Goal: Task Accomplishment & Management: Complete application form

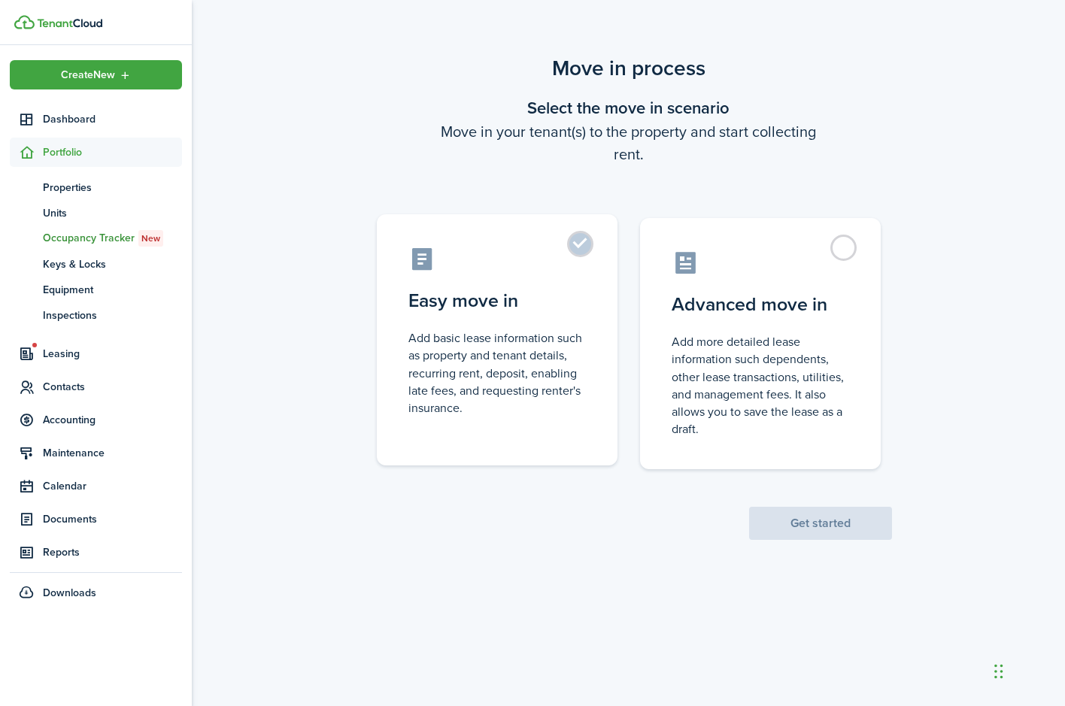
click at [581, 247] on label "Easy move in Add basic lease information such as property and tenant details, r…" at bounding box center [497, 339] width 241 height 251
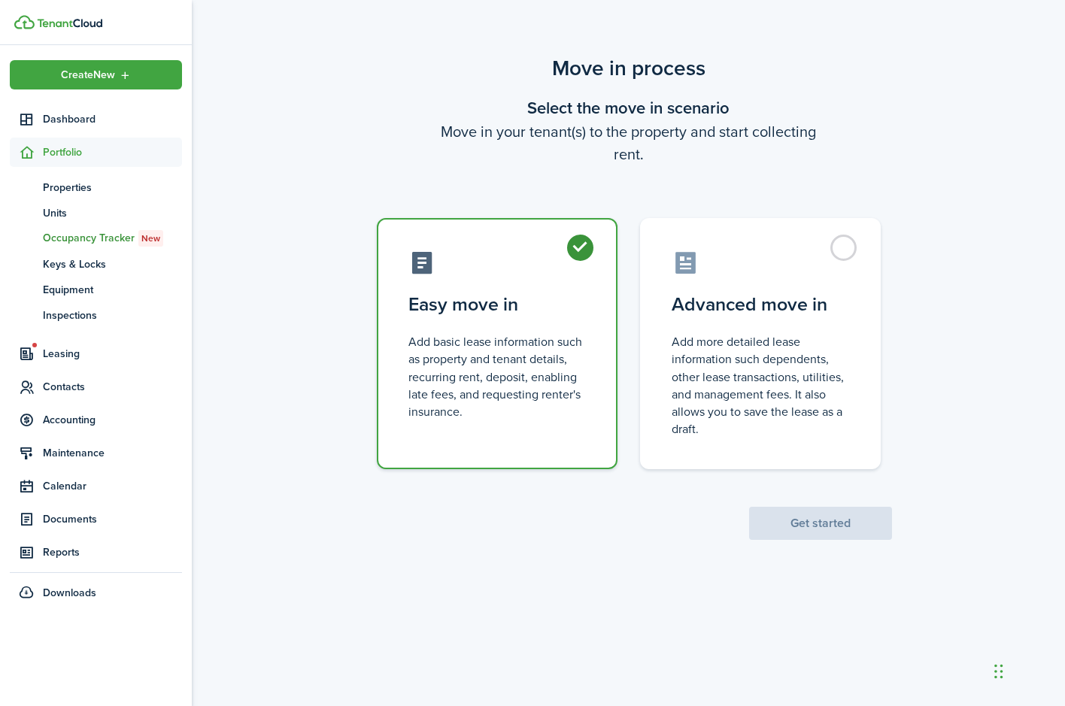
radio input "true"
click at [793, 532] on button "Get started" at bounding box center [820, 523] width 143 height 33
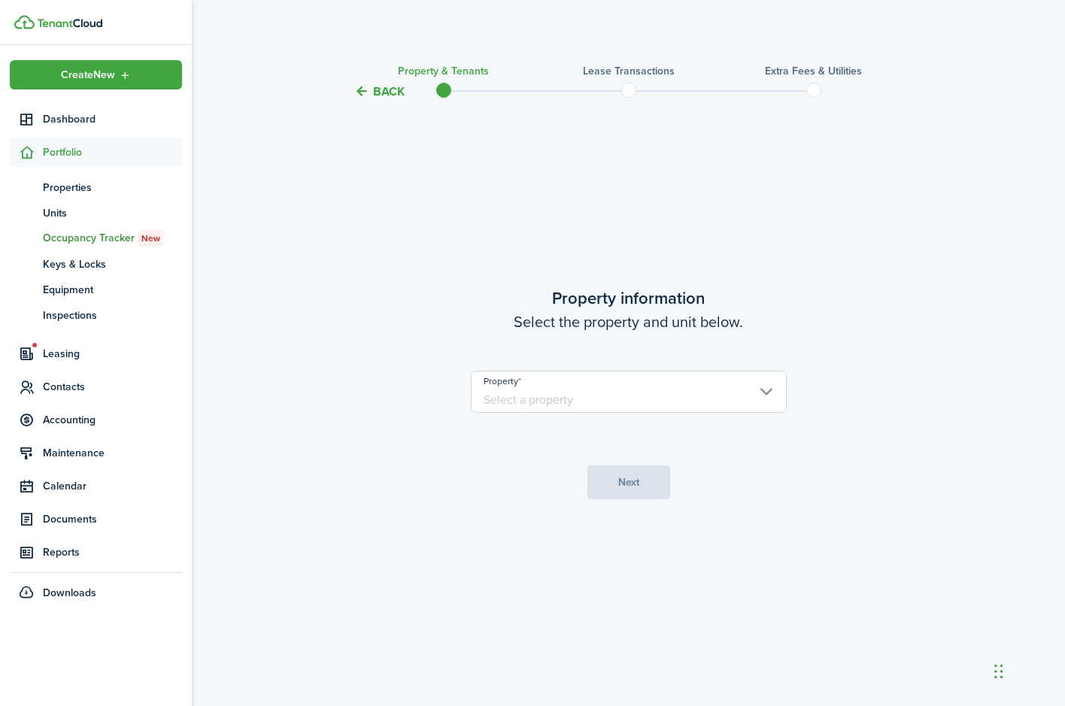
click at [765, 389] on input "Property" at bounding box center [629, 392] width 316 height 42
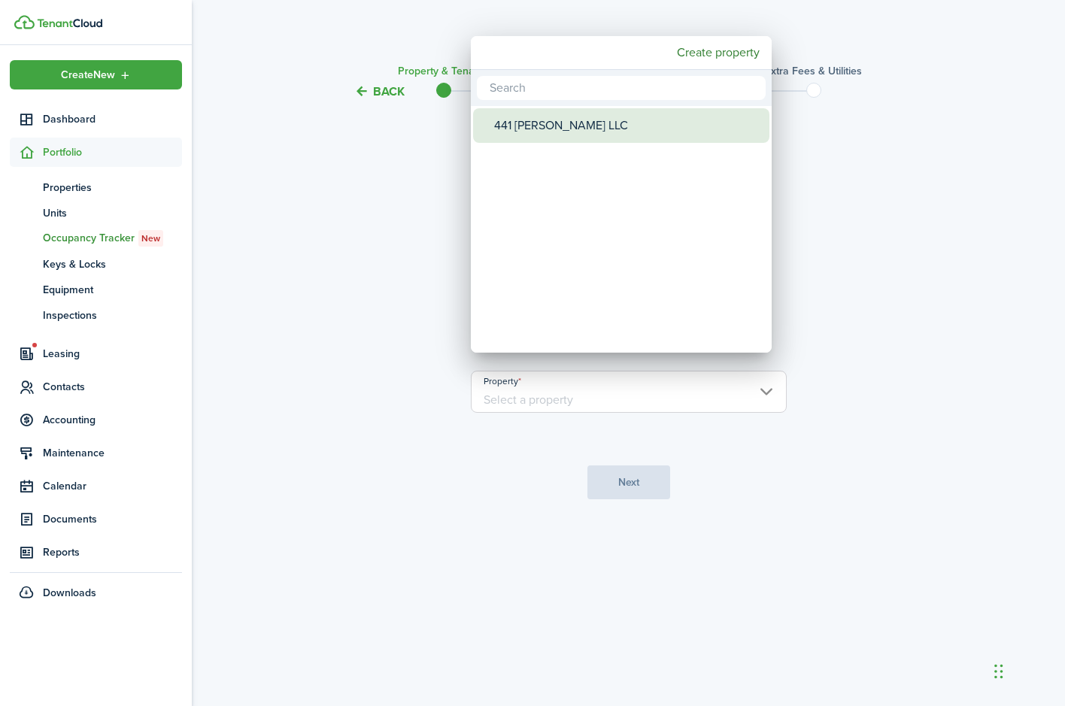
click at [665, 130] on div "441 [PERSON_NAME] LLC" at bounding box center [627, 125] width 266 height 35
type input "441 [PERSON_NAME] LLC"
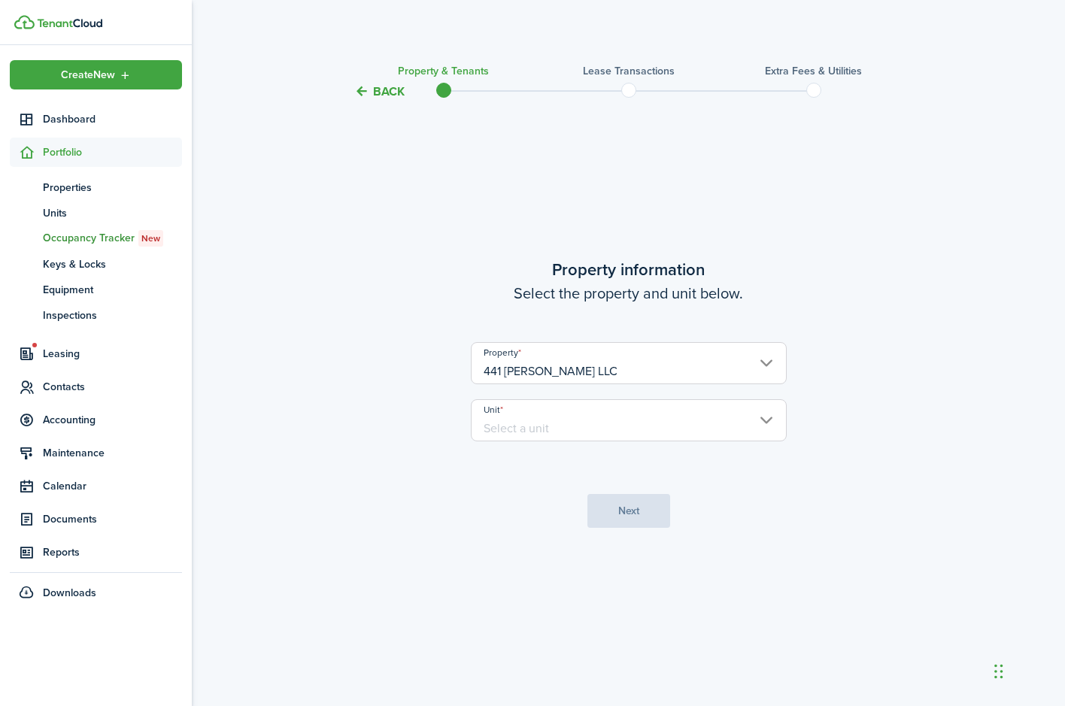
click at [574, 434] on input "Unit" at bounding box center [629, 420] width 316 height 42
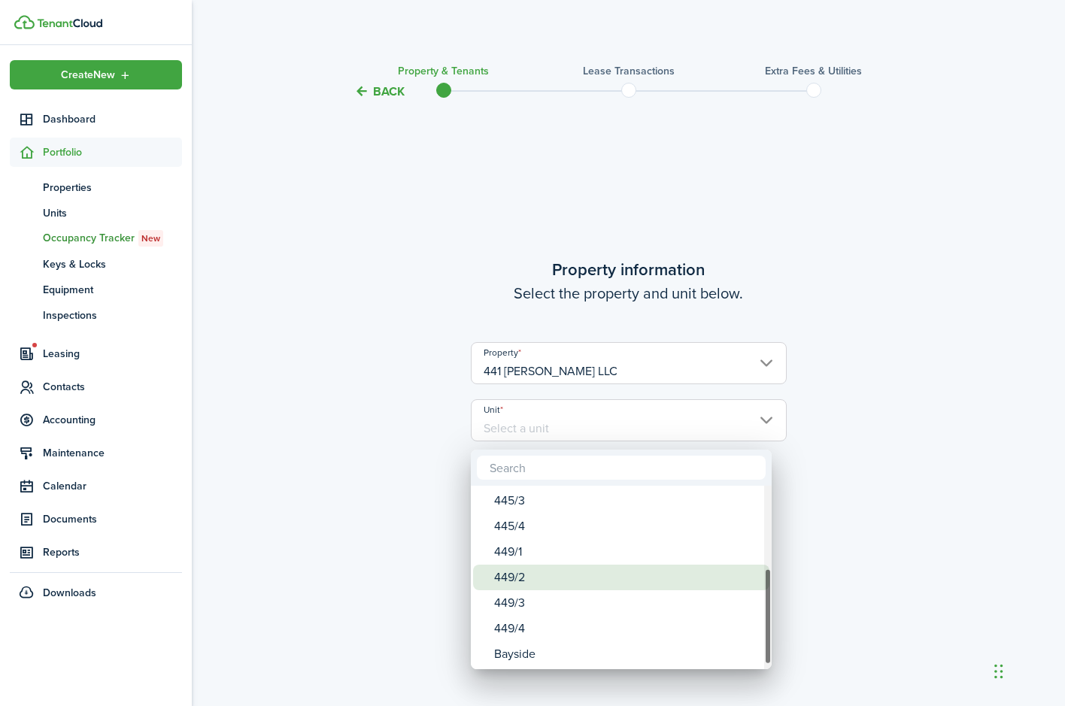
click at [514, 585] on div "449/2" at bounding box center [627, 578] width 266 height 26
type input "449/2"
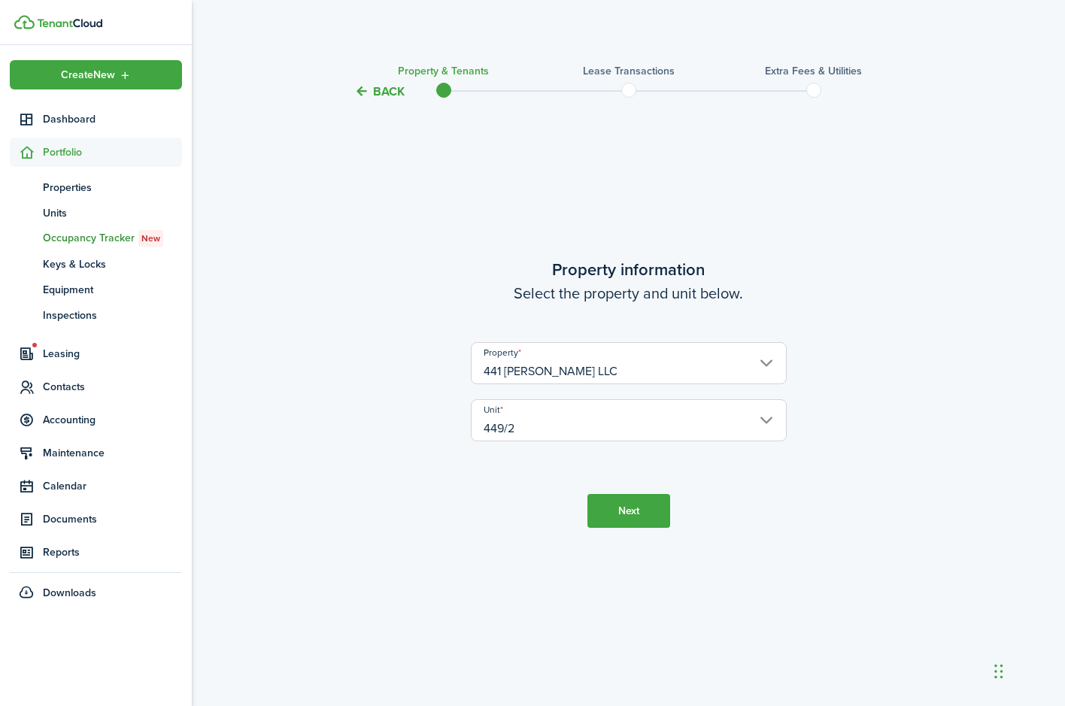
click at [641, 517] on button "Next" at bounding box center [628, 511] width 83 height 34
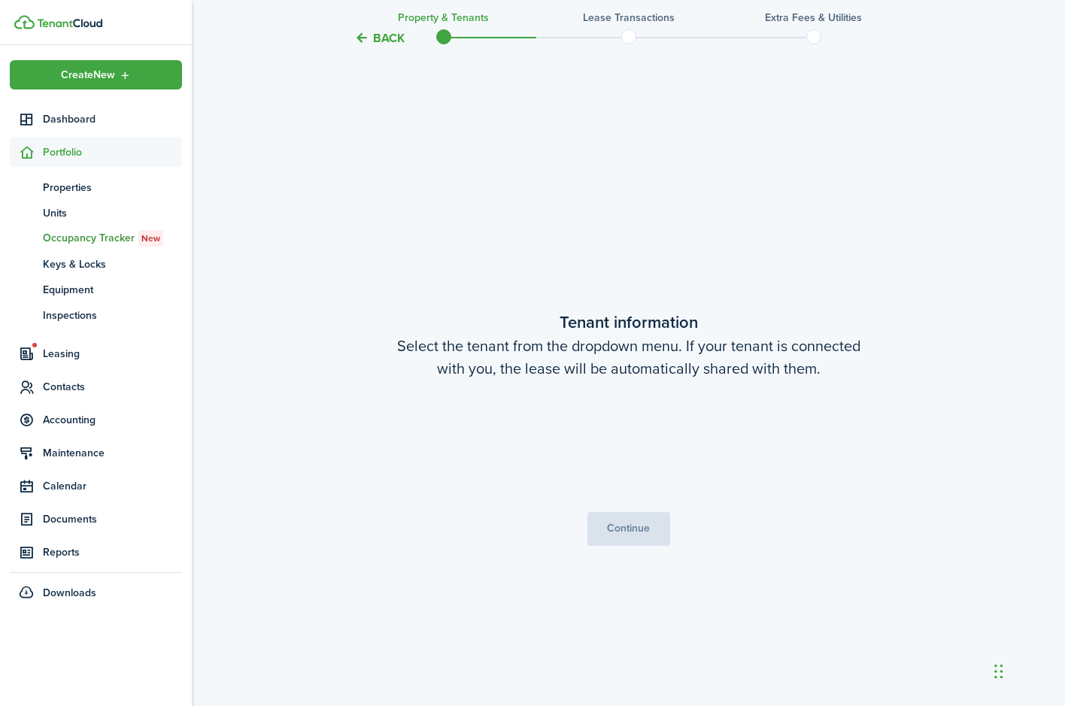
scroll to position [605, 0]
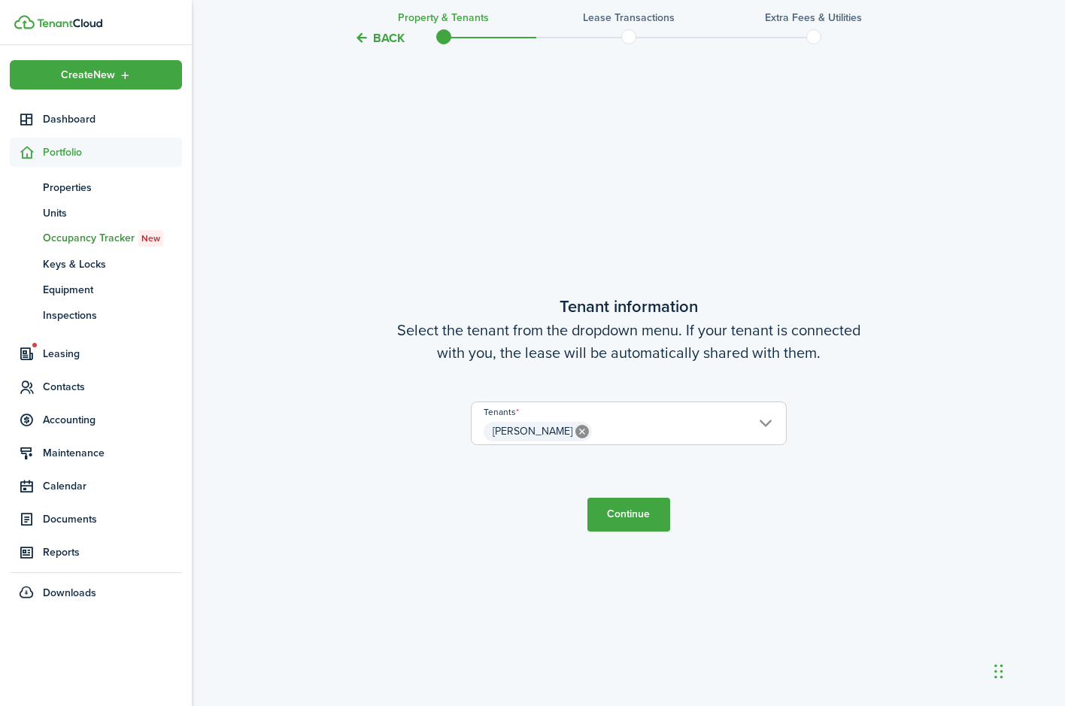
click at [538, 429] on span "[PERSON_NAME]" at bounding box center [533, 431] width 80 height 16
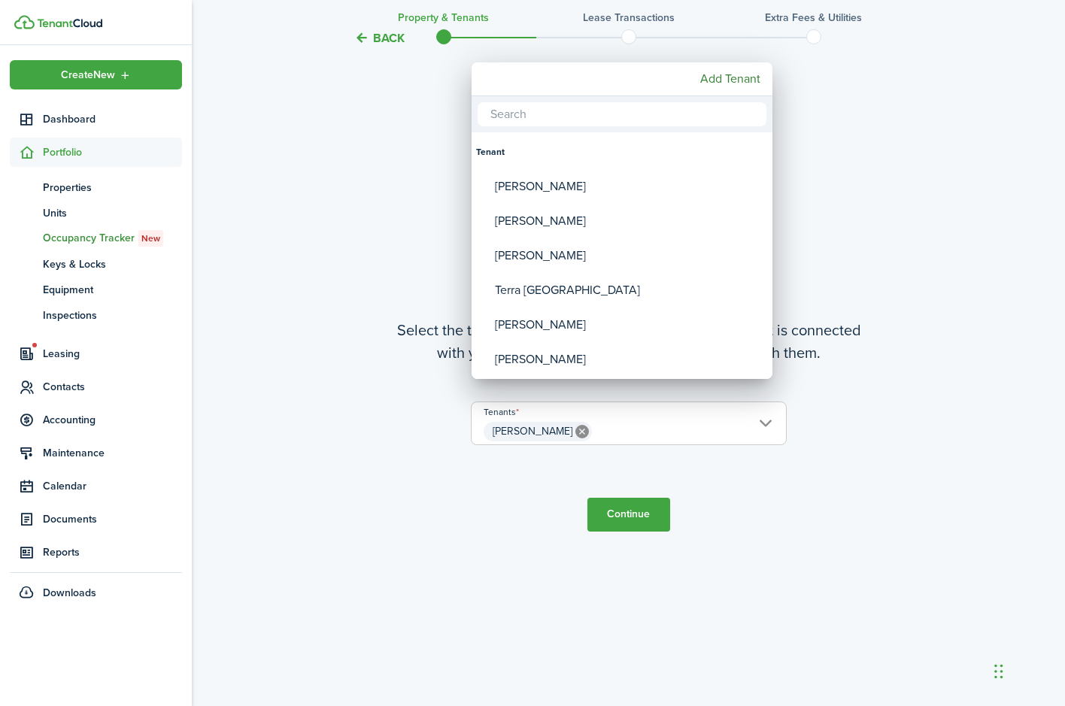
click at [748, 478] on div at bounding box center [533, 353] width 1306 height 947
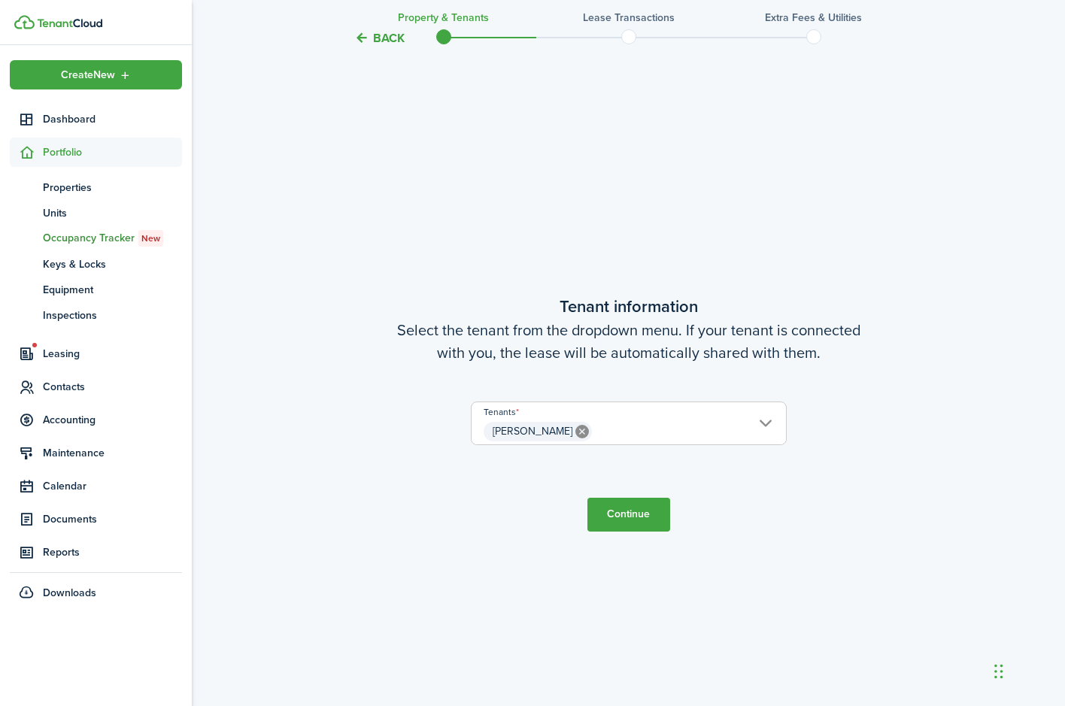
click at [627, 519] on button "Continue" at bounding box center [628, 515] width 83 height 34
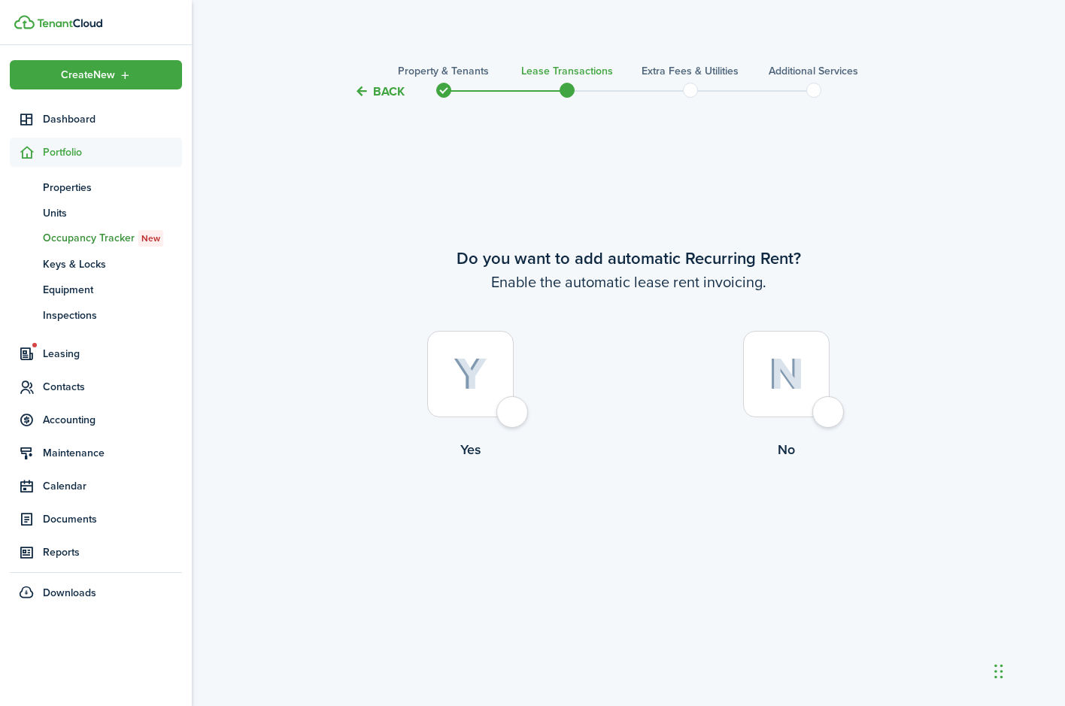
click at [511, 411] on div at bounding box center [470, 374] width 86 height 86
radio input "true"
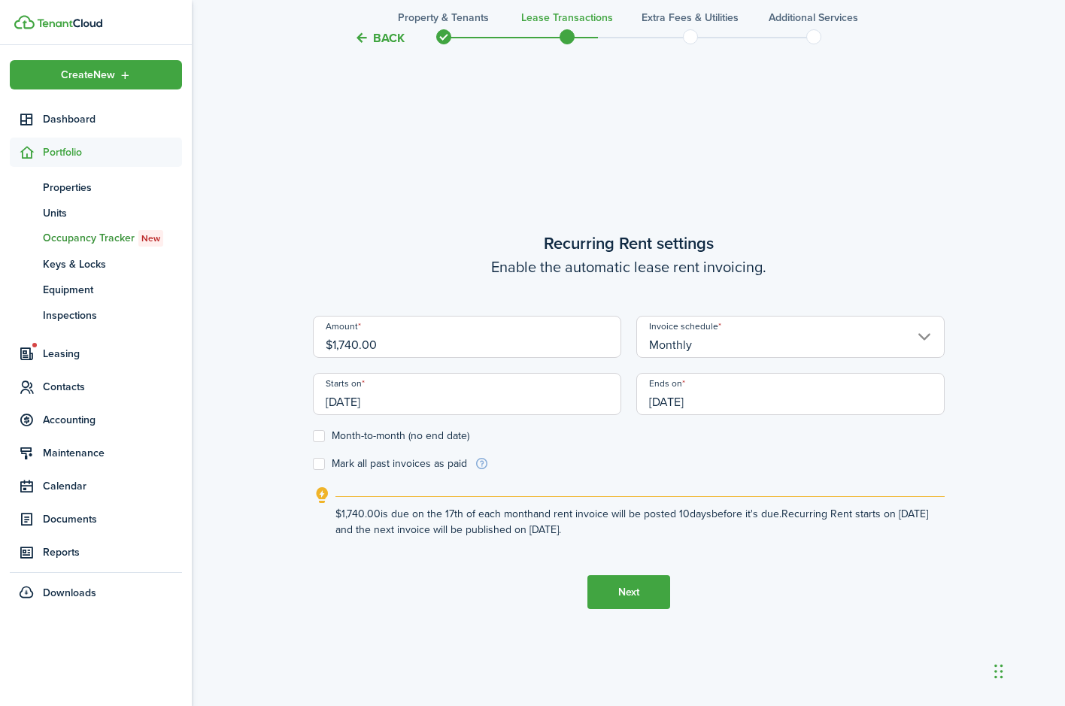
scroll to position [605, 0]
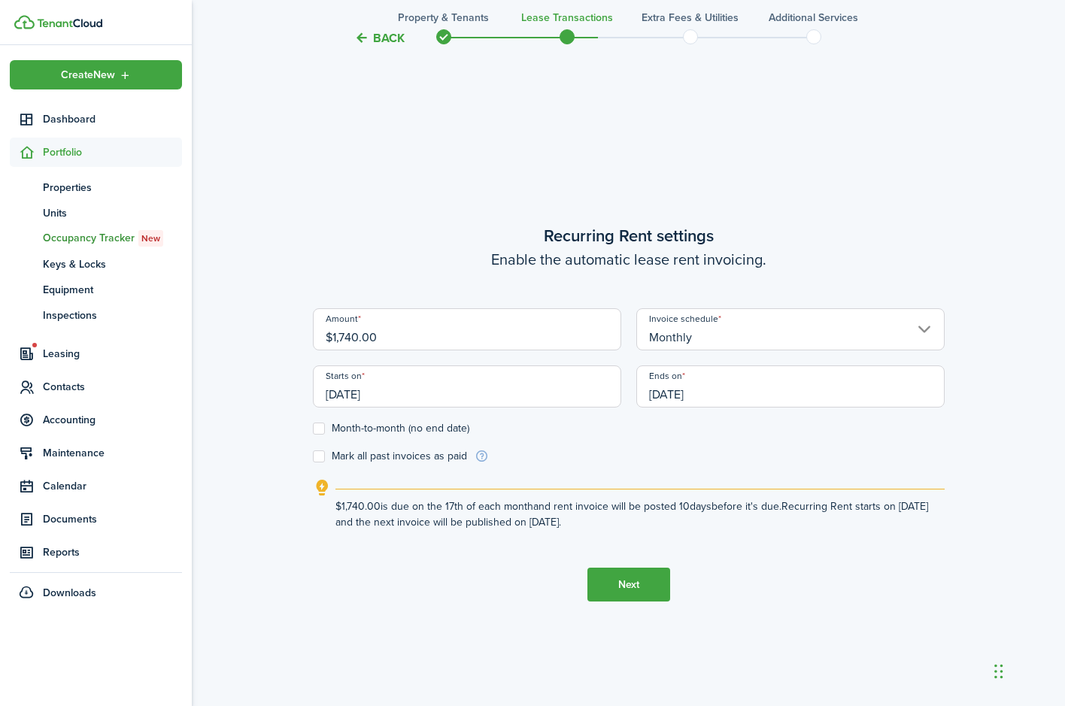
click at [387, 329] on input "$1,740.00" at bounding box center [467, 329] width 308 height 42
click at [364, 327] on input "$1,740.00" at bounding box center [467, 329] width 308 height 42
click at [921, 318] on input "Monthly" at bounding box center [790, 329] width 308 height 42
type input "$870.00"
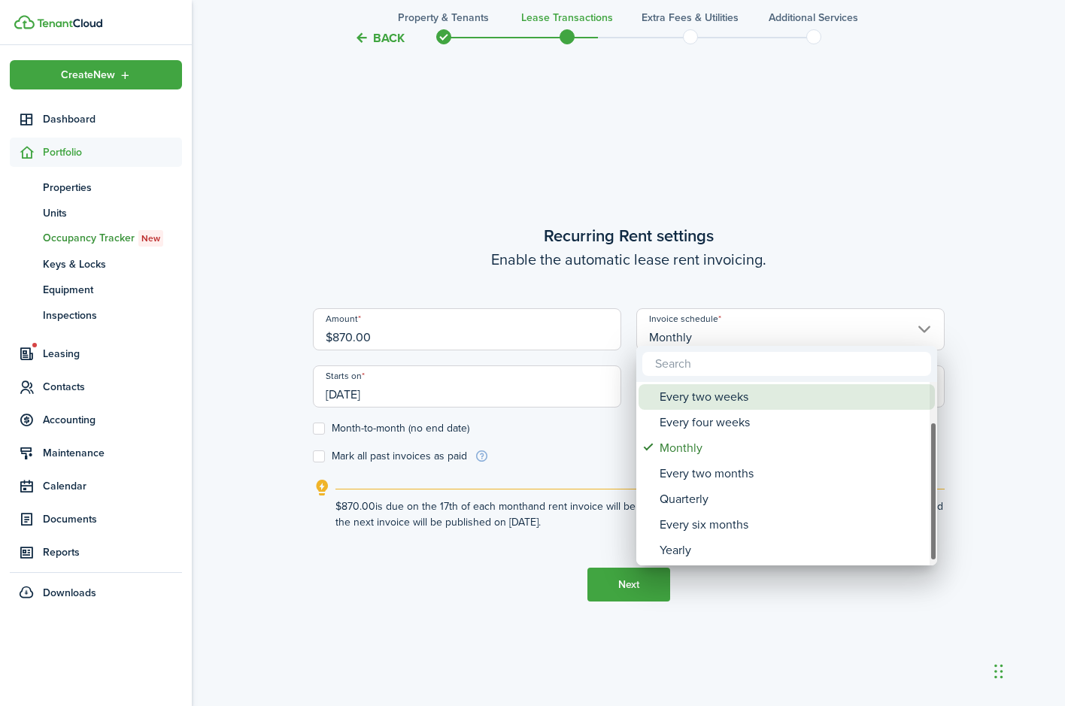
click at [742, 407] on div "Every two weeks" at bounding box center [793, 397] width 266 height 26
type input "Every two weeks"
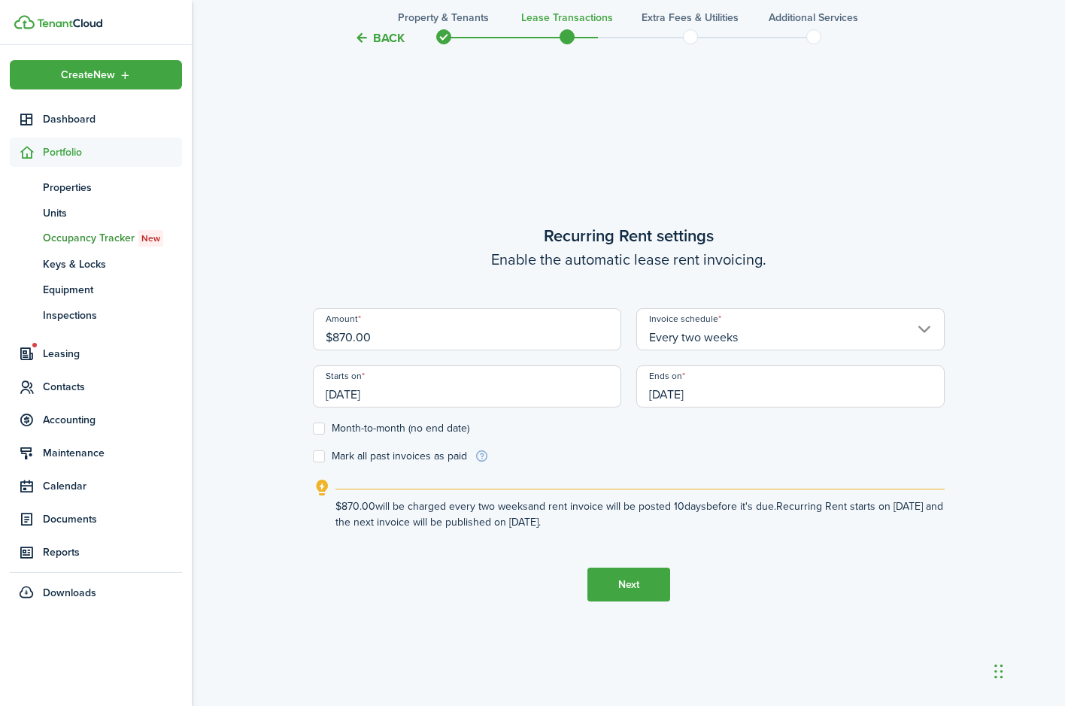
click at [399, 387] on input "[DATE]" at bounding box center [467, 386] width 308 height 42
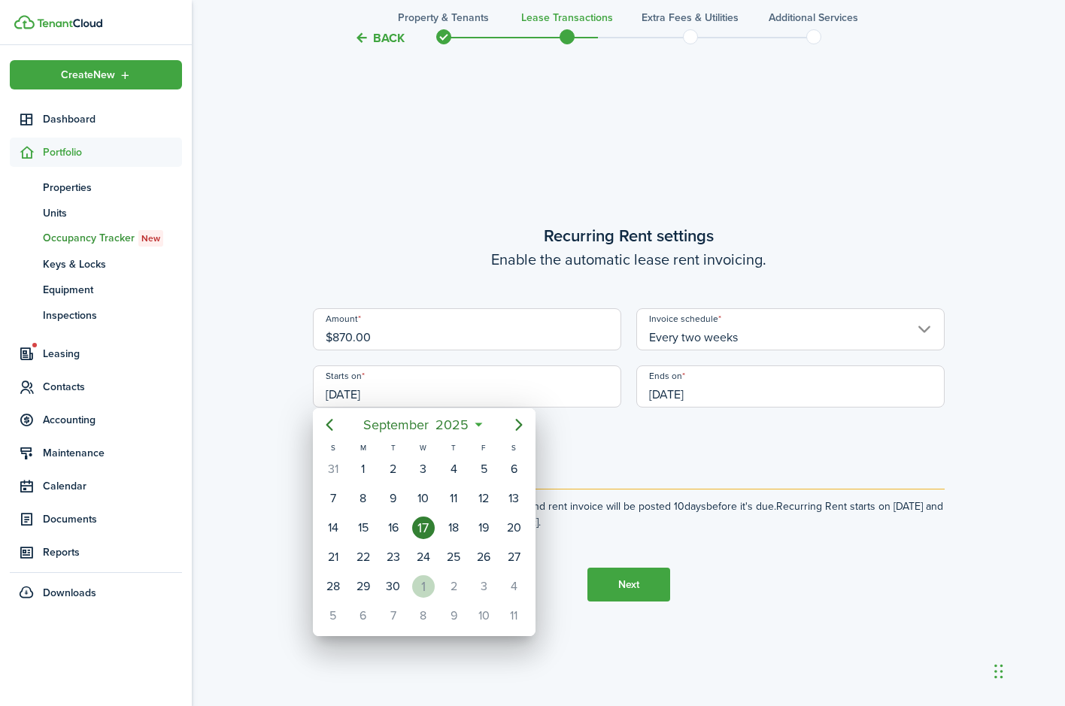
click at [424, 598] on div "1" at bounding box center [423, 586] width 23 height 23
type input "[DATE]"
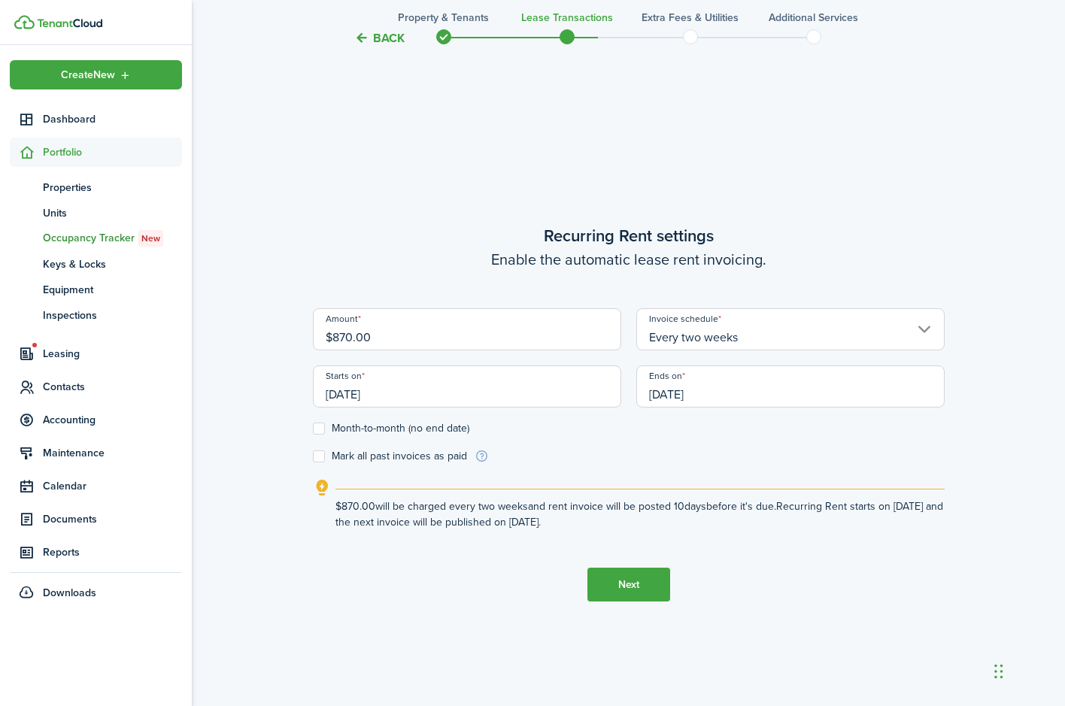
scroll to position [0, 0]
click at [719, 387] on input "[DATE]" at bounding box center [790, 386] width 308 height 42
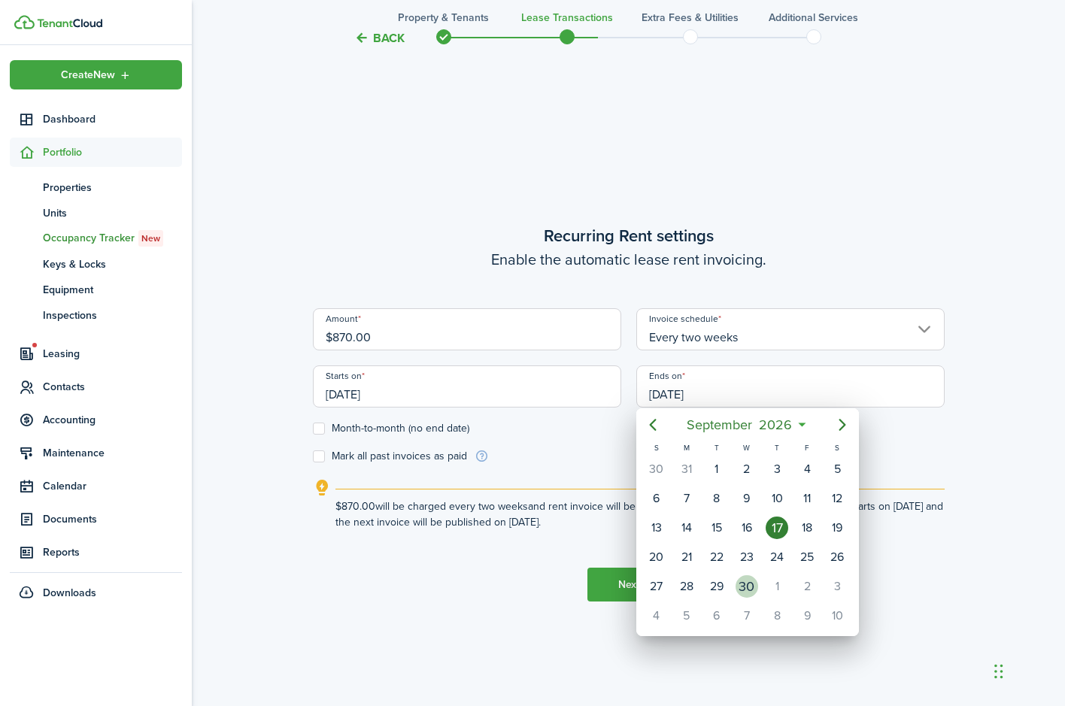
click at [746, 598] on div "30" at bounding box center [746, 586] width 23 height 23
type input "[DATE]"
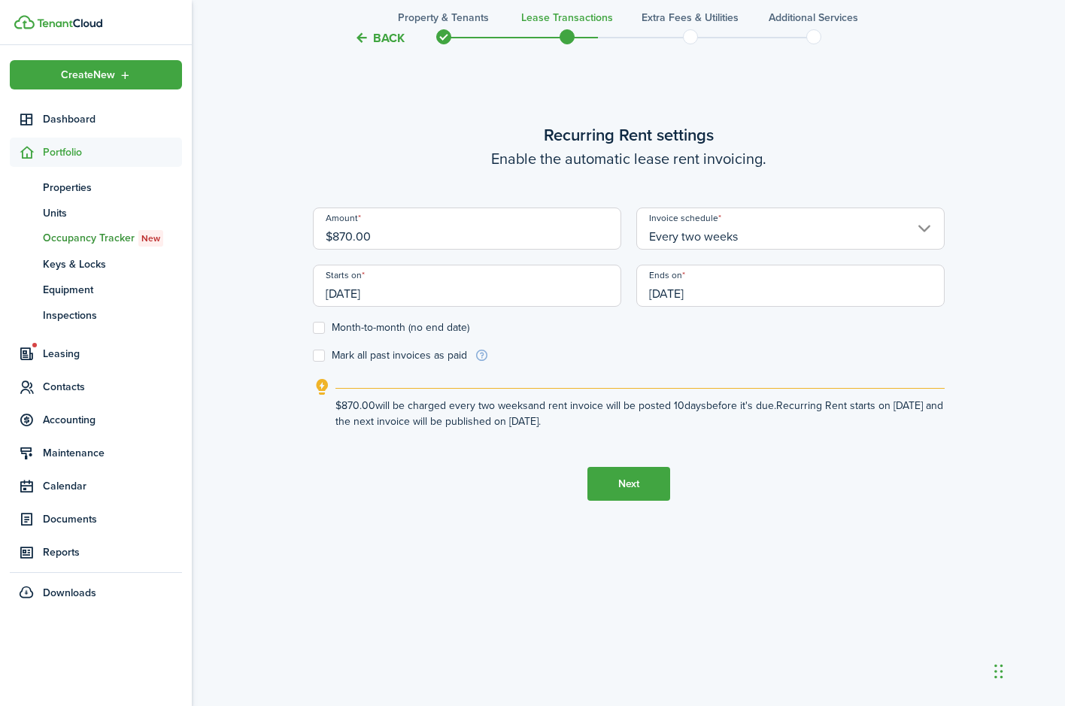
scroll to position [706, 0]
click at [627, 497] on button "Next" at bounding box center [628, 484] width 83 height 34
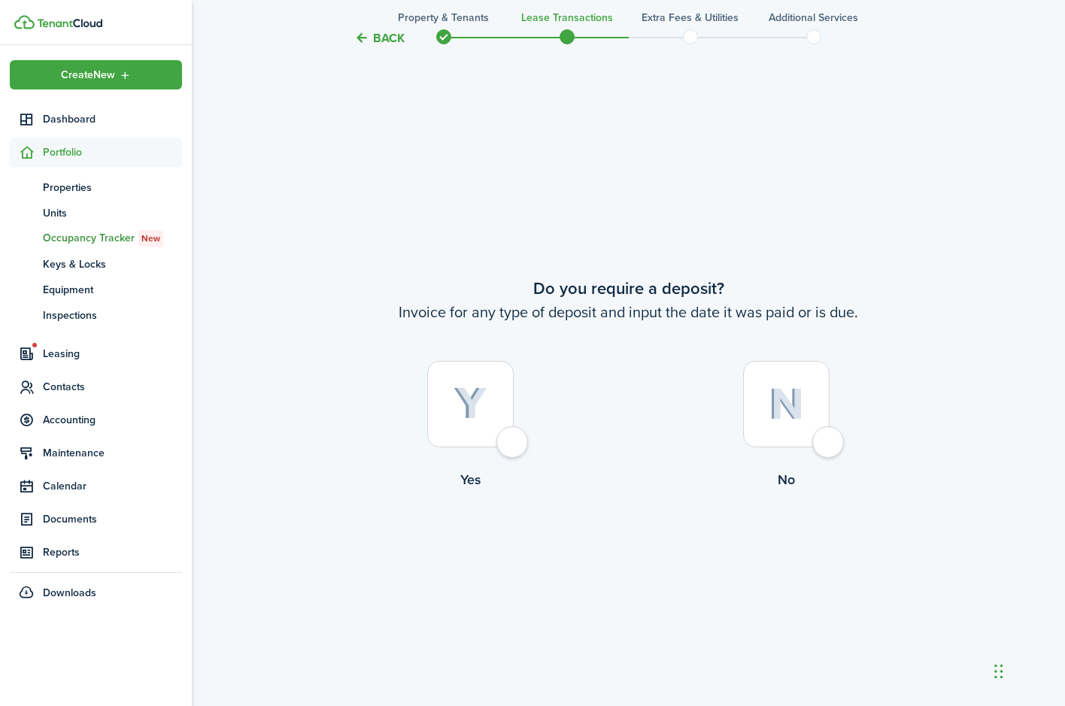
scroll to position [1312, 0]
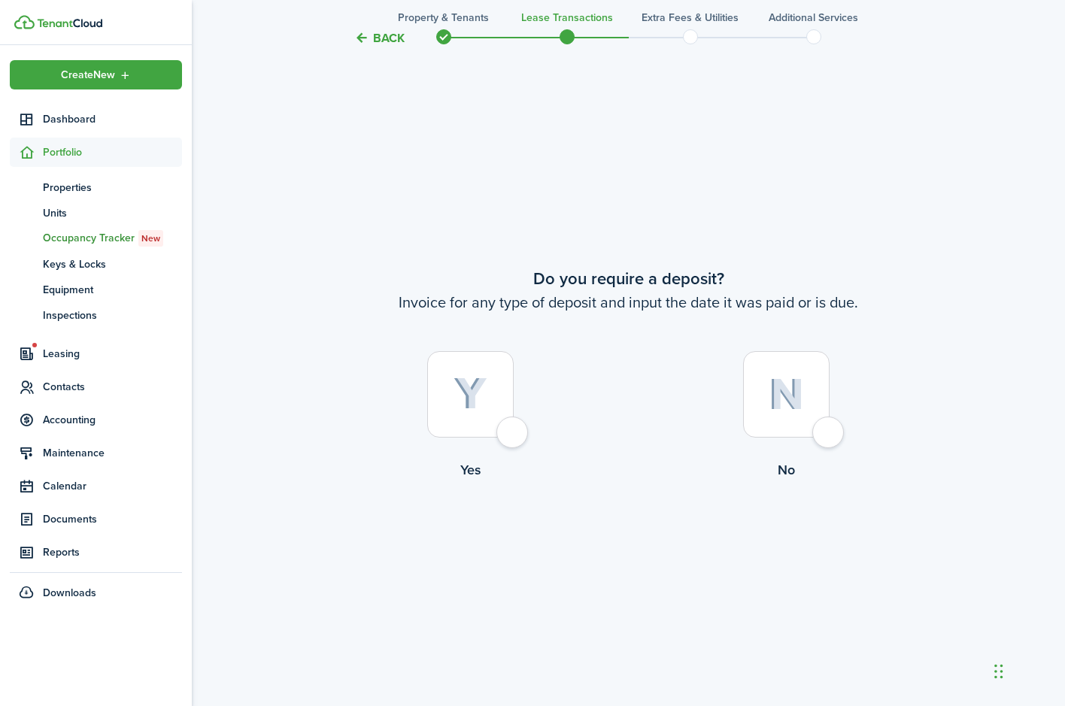
click at [828, 432] on div at bounding box center [786, 394] width 86 height 86
radio input "true"
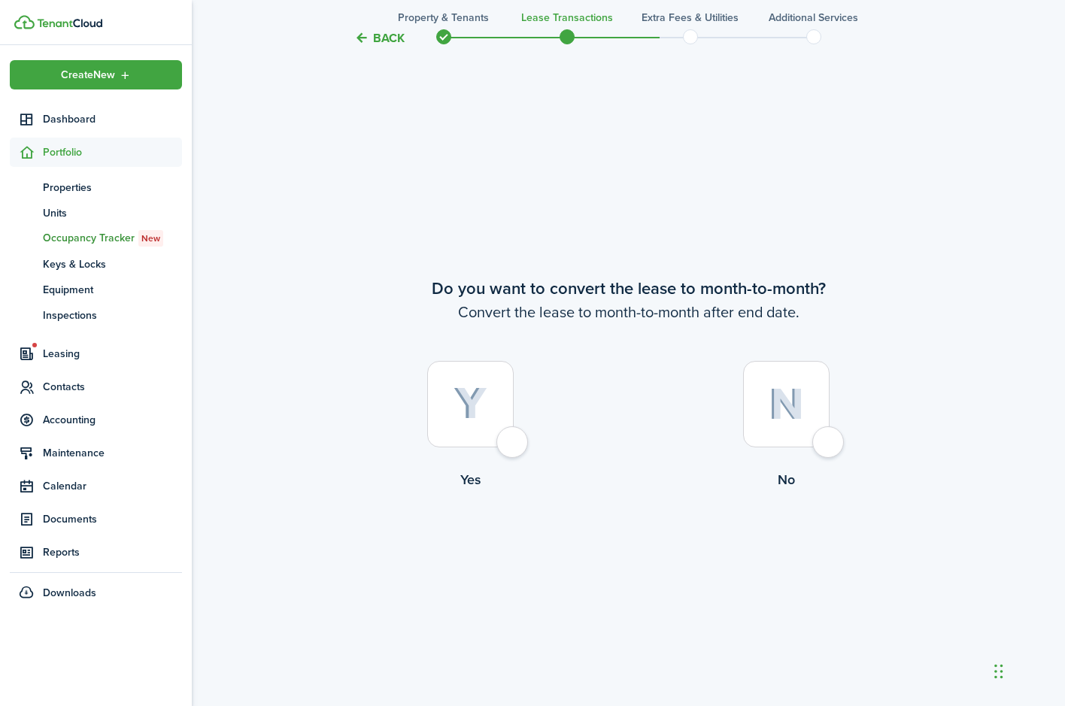
scroll to position [2018, 0]
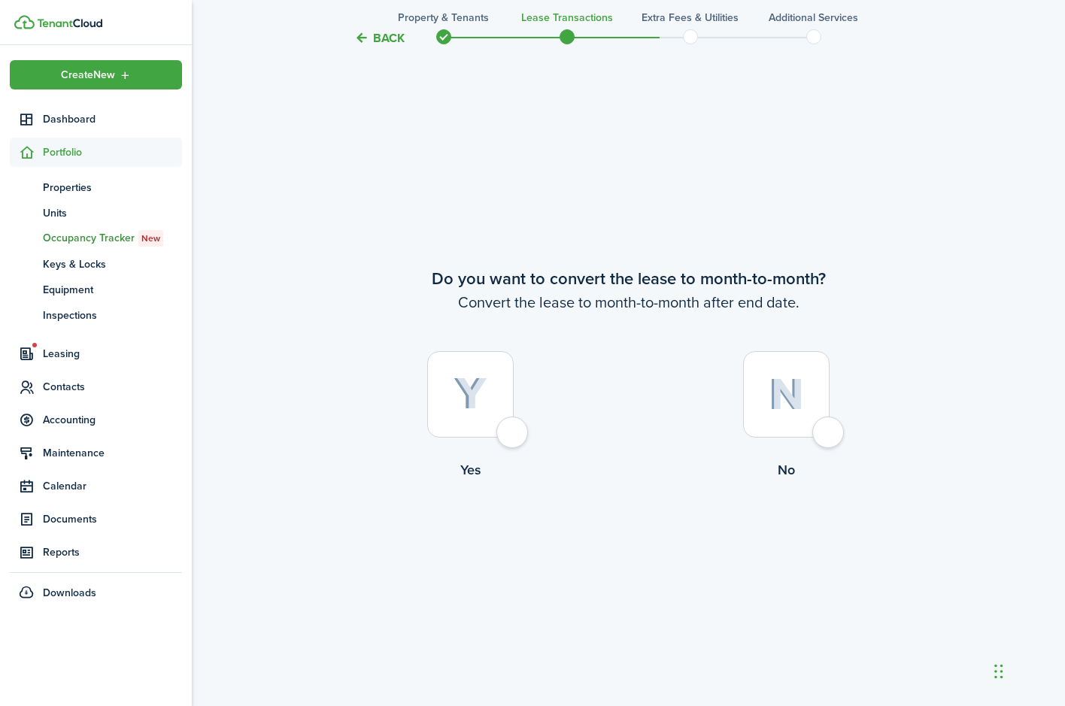
click at [829, 427] on div at bounding box center [786, 394] width 86 height 86
radio input "true"
click at [618, 535] on button "Continue" at bounding box center [628, 542] width 83 height 34
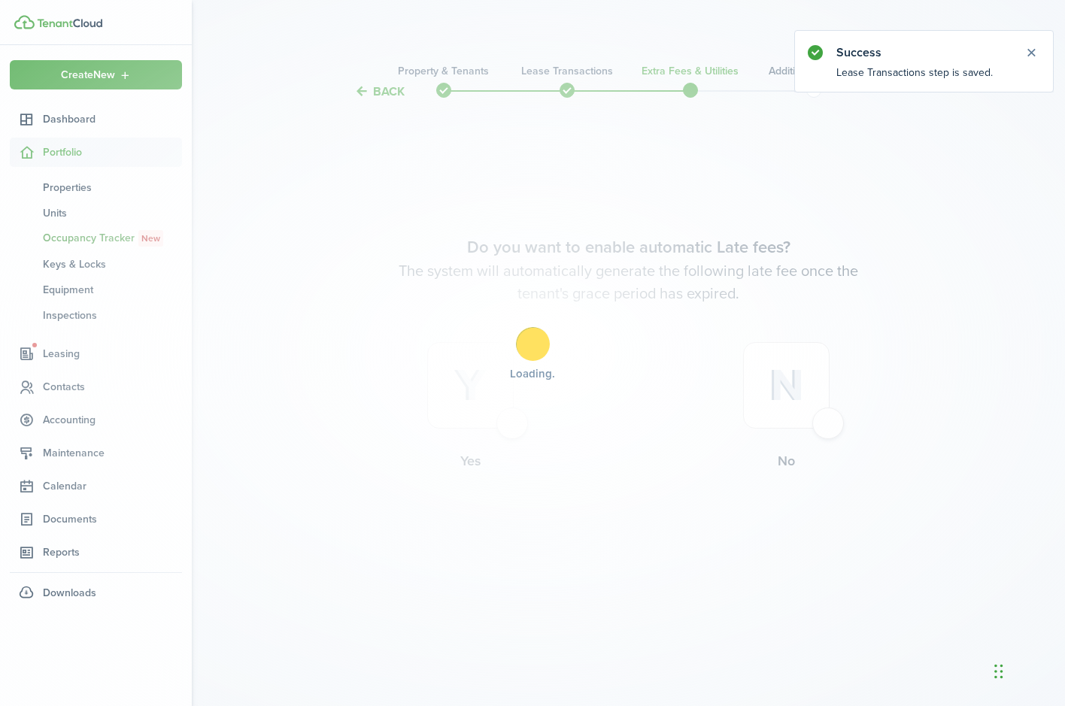
scroll to position [0, 0]
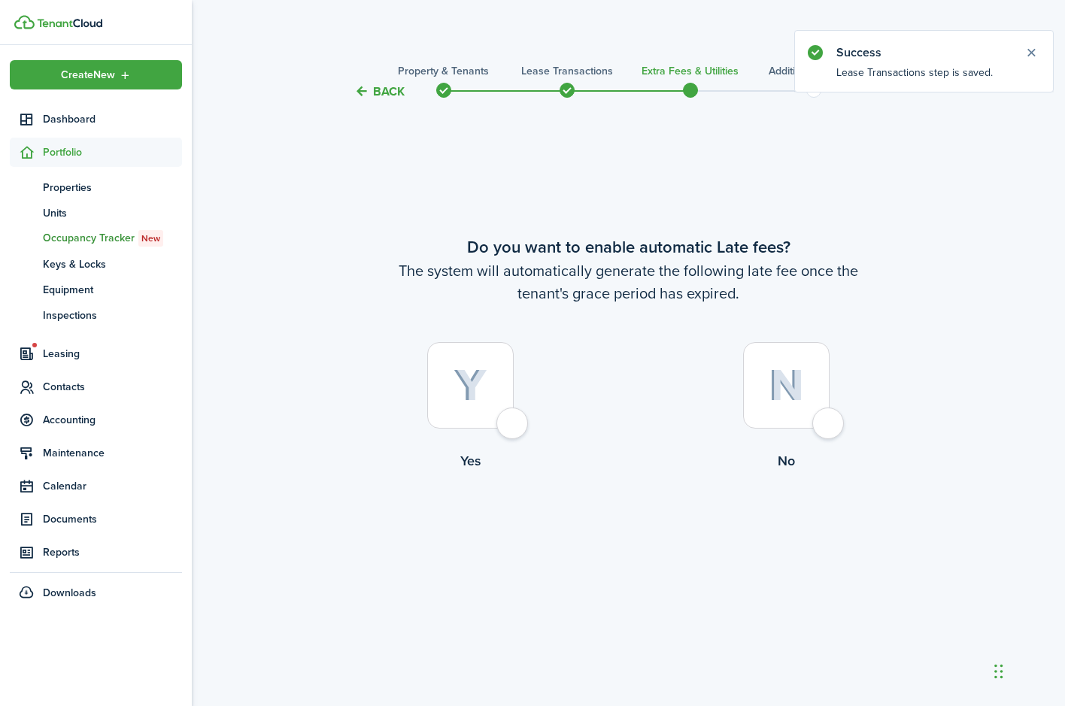
click at [513, 426] on div at bounding box center [470, 385] width 86 height 86
radio input "true"
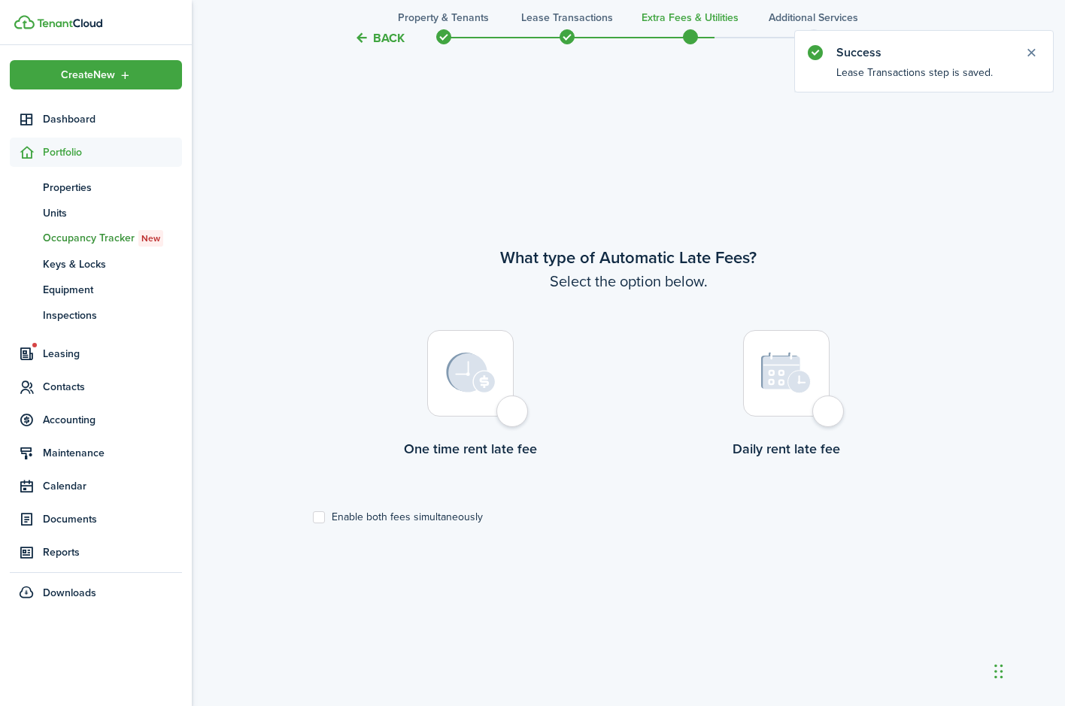
scroll to position [605, 0]
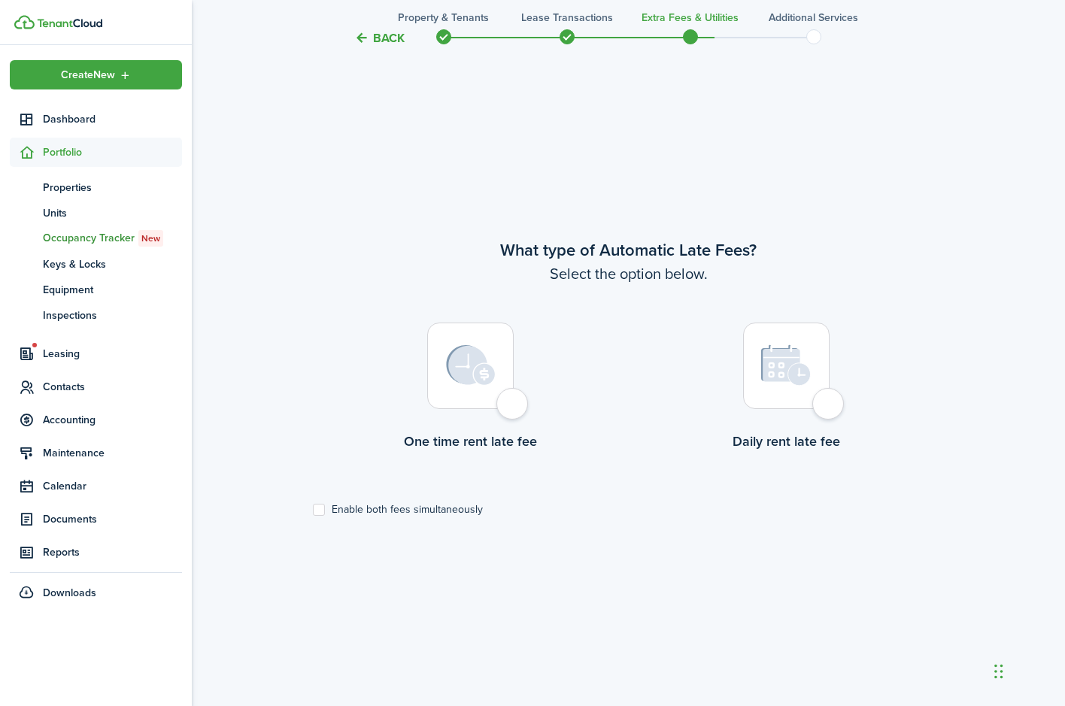
click at [514, 408] on div at bounding box center [470, 366] width 86 height 86
radio input "true"
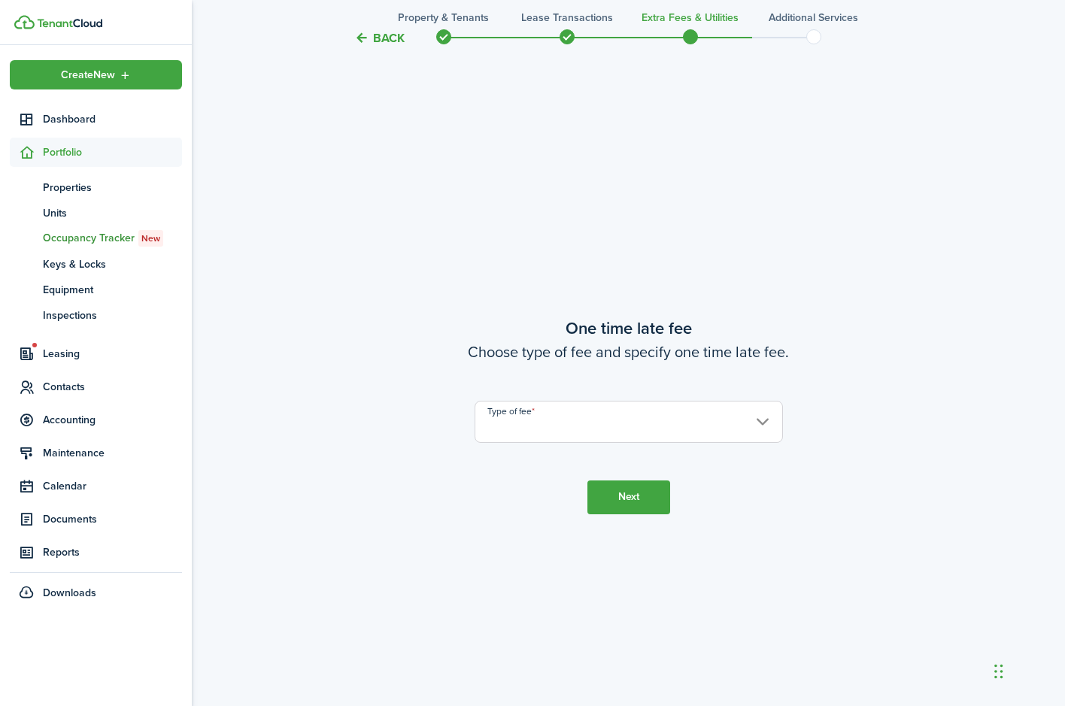
scroll to position [1312, 0]
click at [757, 420] on input "Type of fee" at bounding box center [629, 420] width 308 height 42
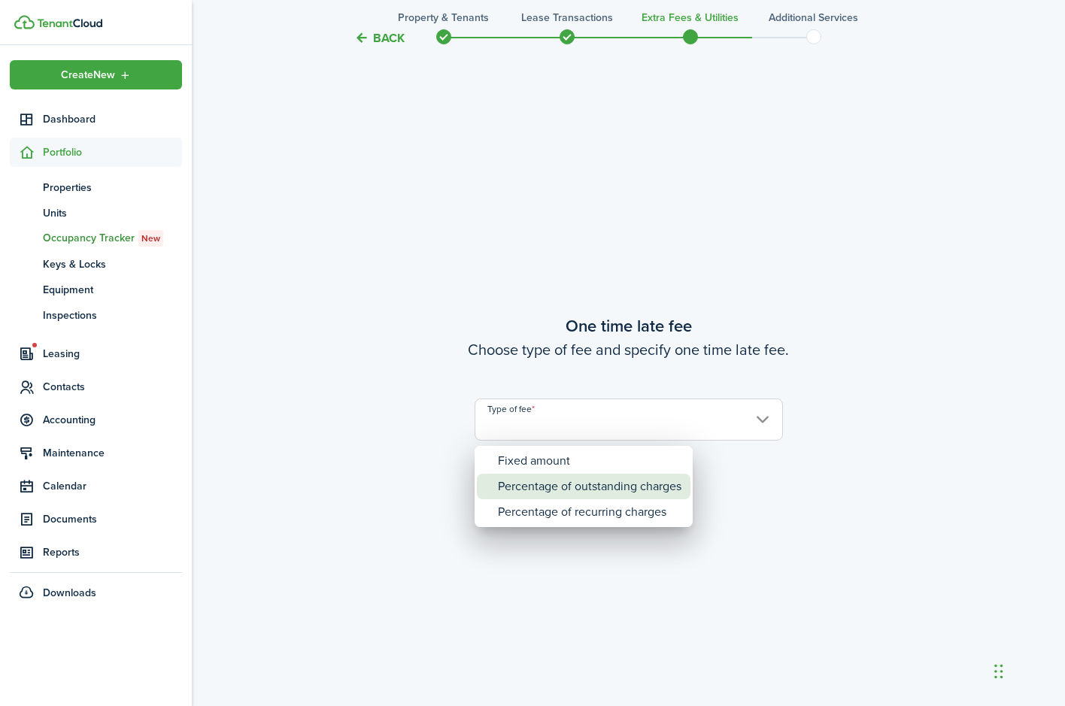
click at [666, 487] on div "Percentage of outstanding charges" at bounding box center [589, 487] width 183 height 26
type input "Percentage of outstanding charges"
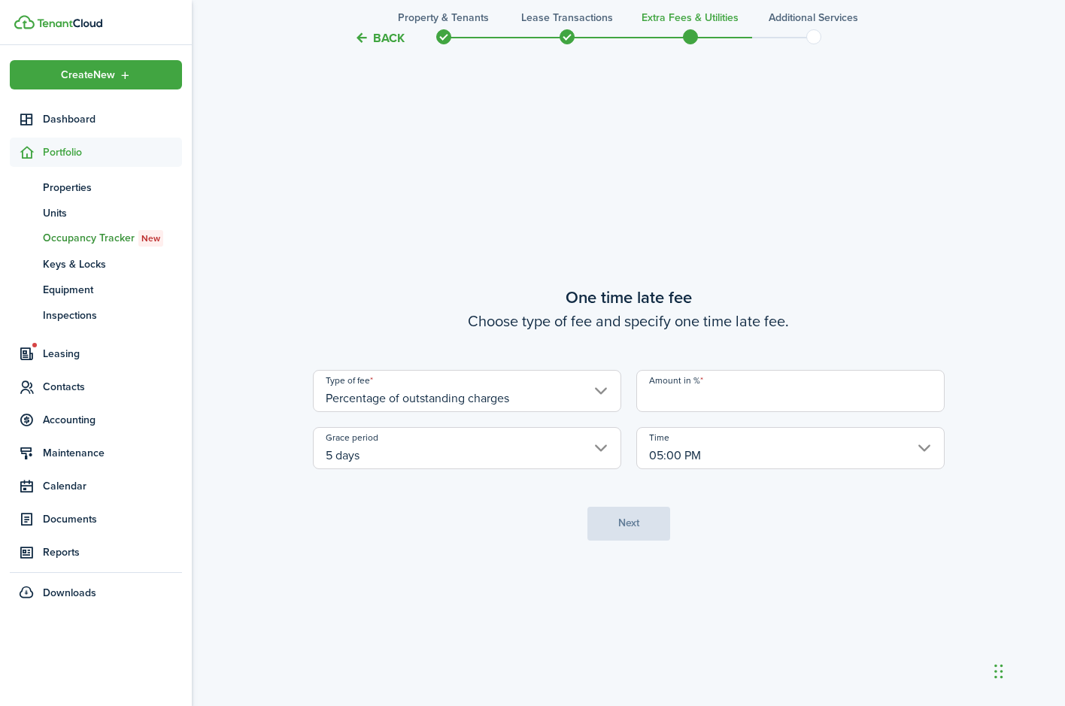
click at [654, 405] on input "Amount in %" at bounding box center [790, 391] width 308 height 42
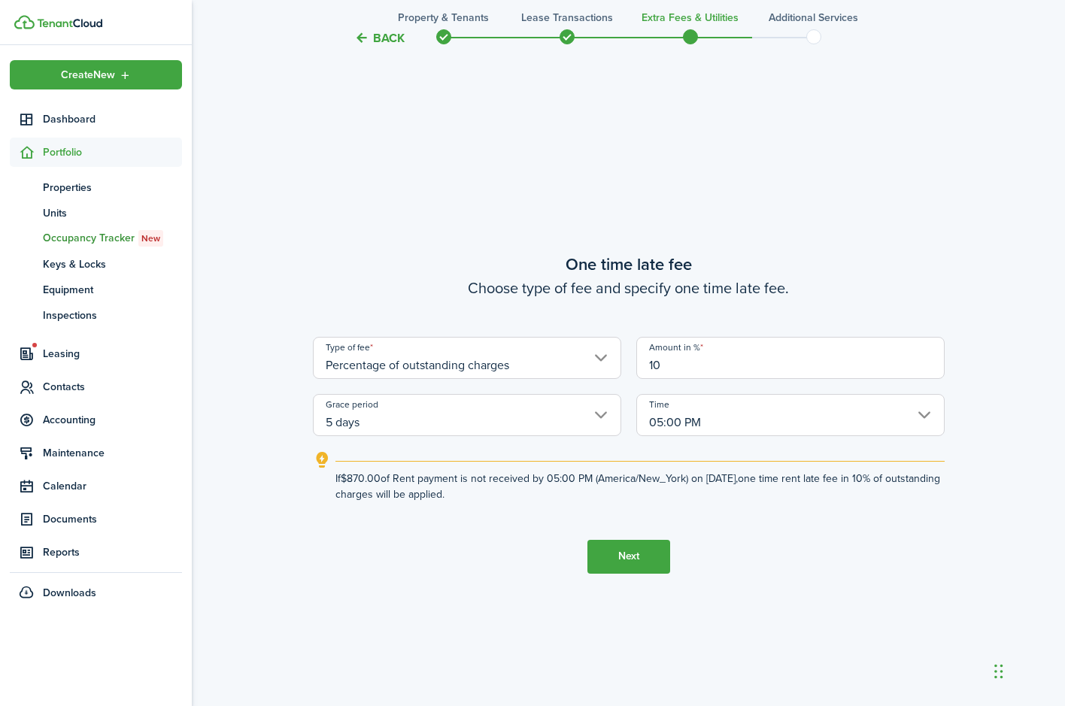
click at [599, 412] on input "5 days" at bounding box center [467, 415] width 308 height 42
type input "10"
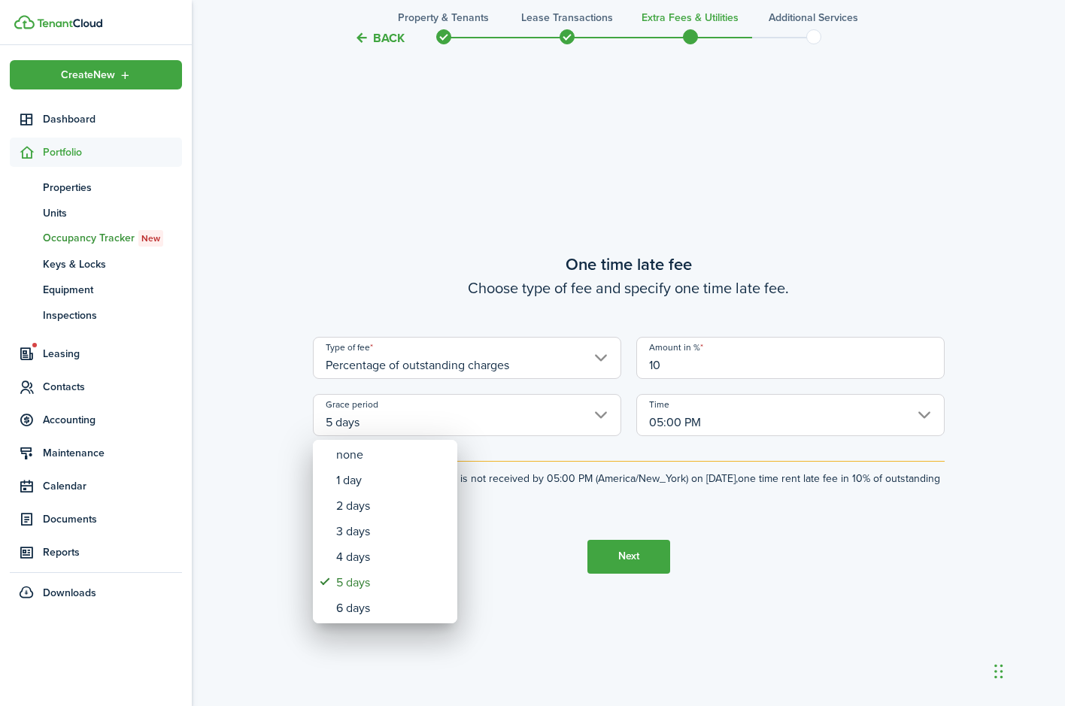
click at [523, 570] on div at bounding box center [533, 353] width 1306 height 947
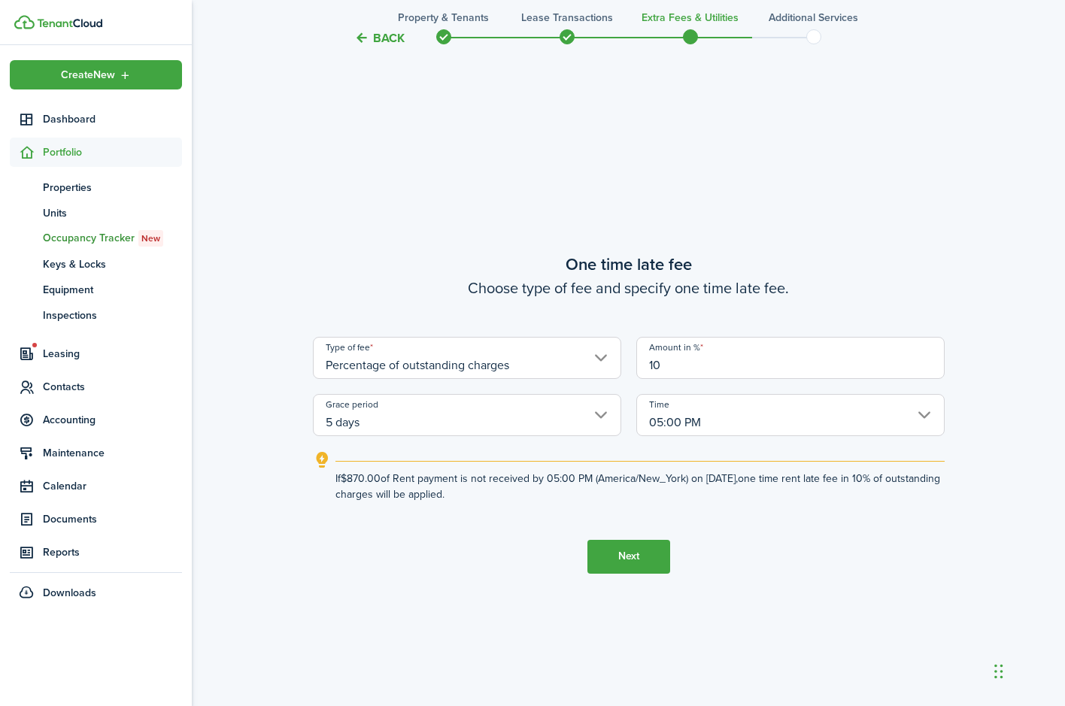
click at [629, 565] on button "Next" at bounding box center [628, 557] width 83 height 34
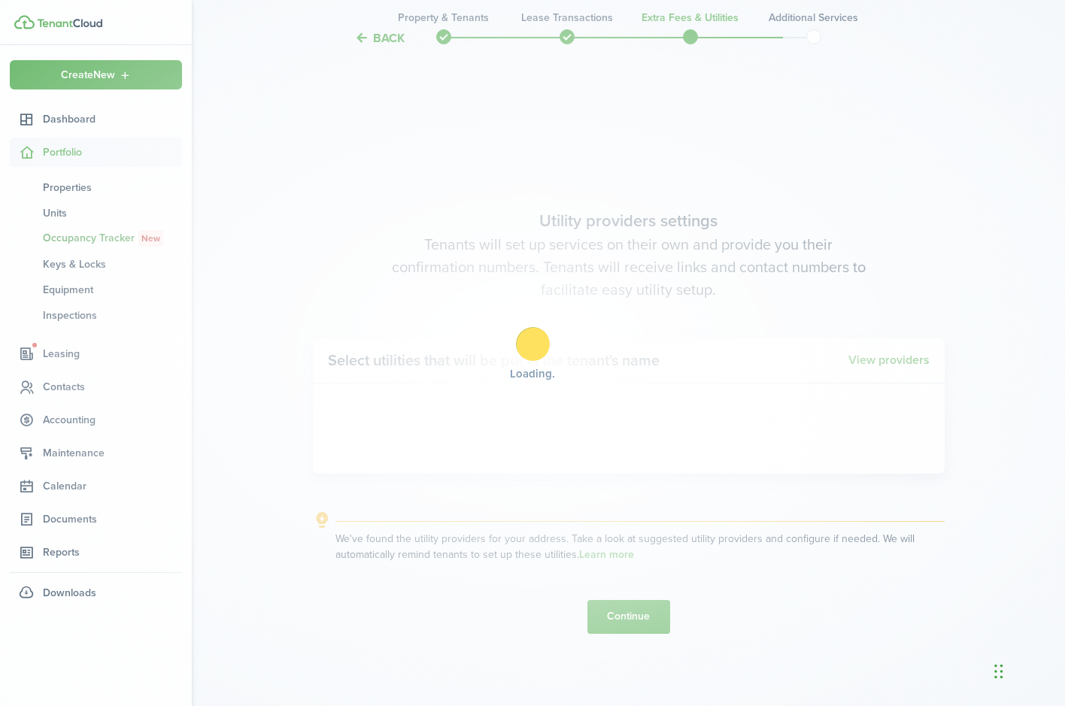
scroll to position [2018, 0]
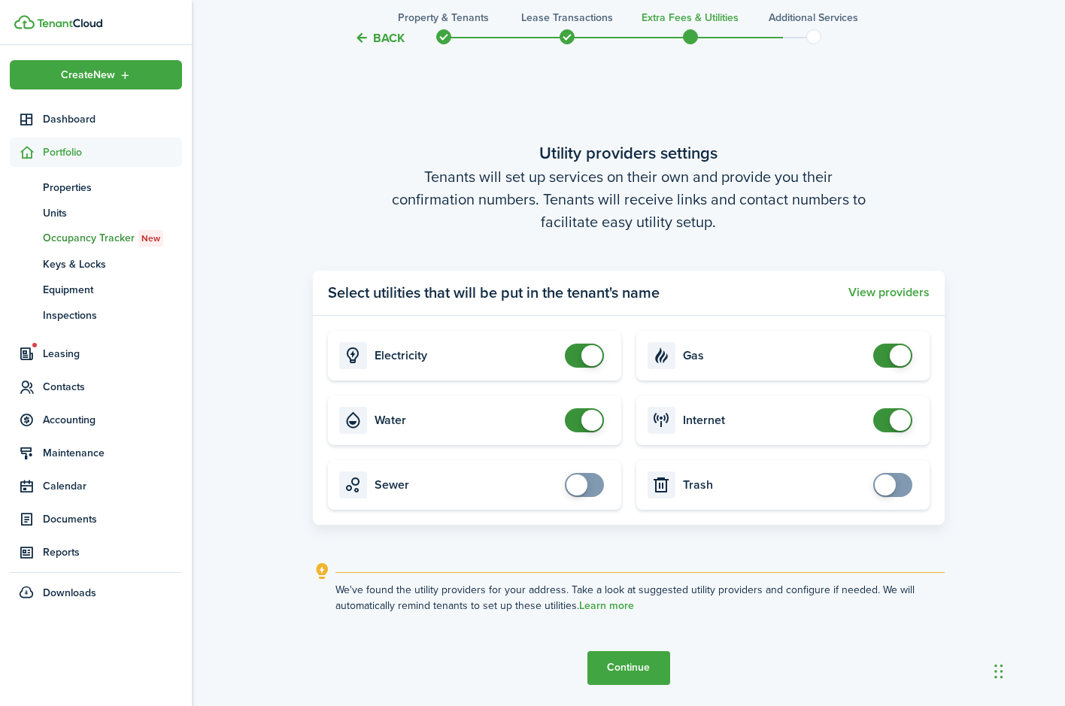
checkbox input "false"
click at [585, 352] on span at bounding box center [591, 355] width 21 height 21
checkbox input "false"
click at [587, 417] on span at bounding box center [591, 420] width 21 height 21
checkbox input "false"
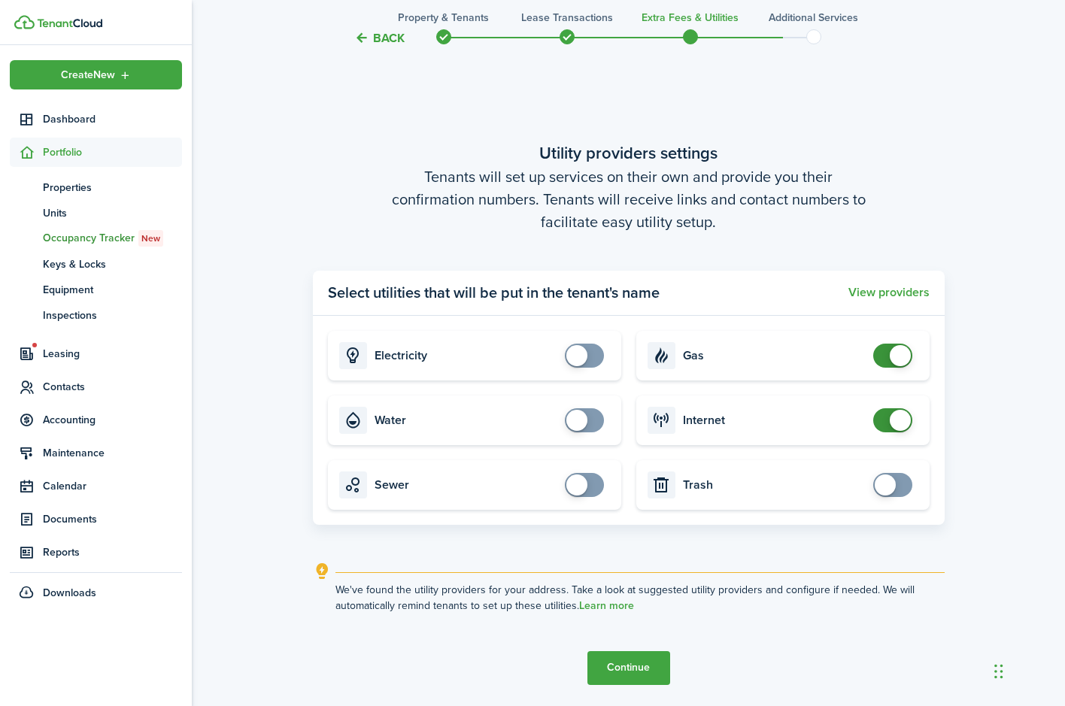
click at [898, 350] on span at bounding box center [900, 355] width 21 height 21
checkbox input "false"
click at [890, 415] on span at bounding box center [900, 420] width 21 height 21
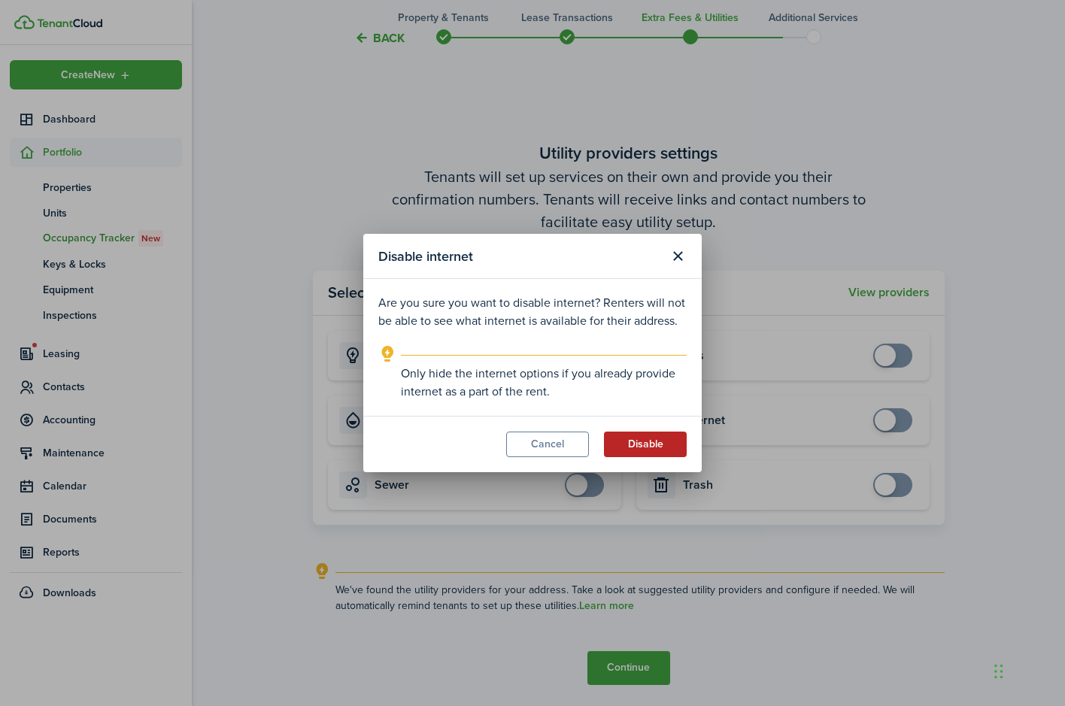
click at [632, 455] on button "Disable" at bounding box center [645, 445] width 83 height 26
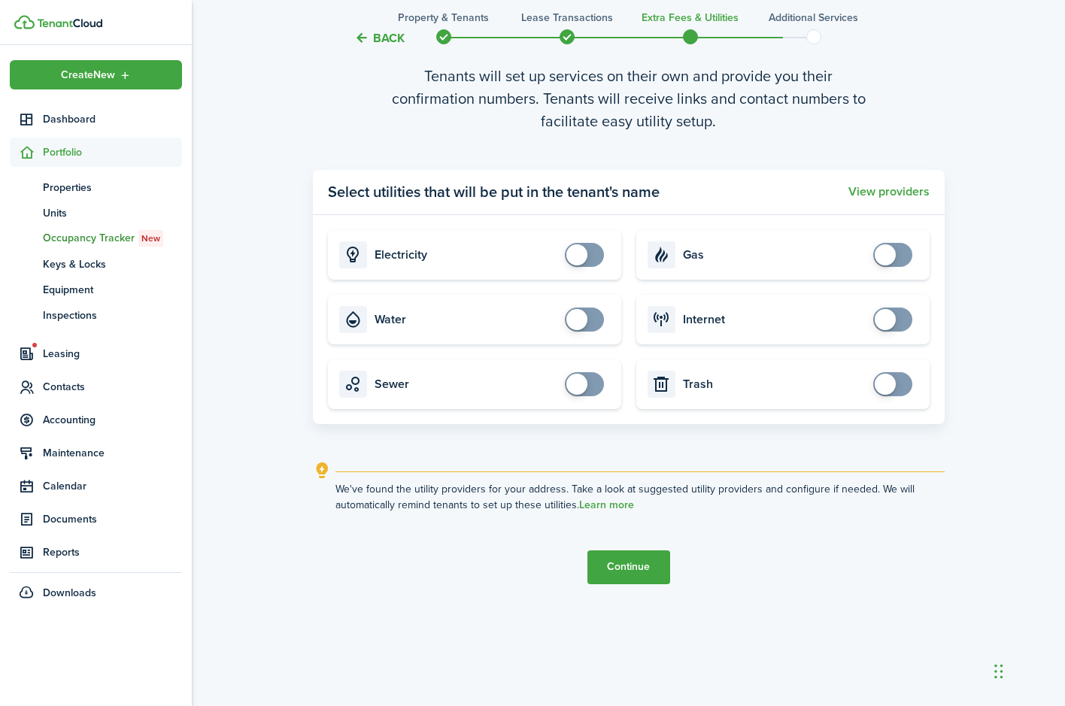
scroll to position [2118, 0]
click at [623, 569] on button "Continue" at bounding box center [628, 567] width 83 height 34
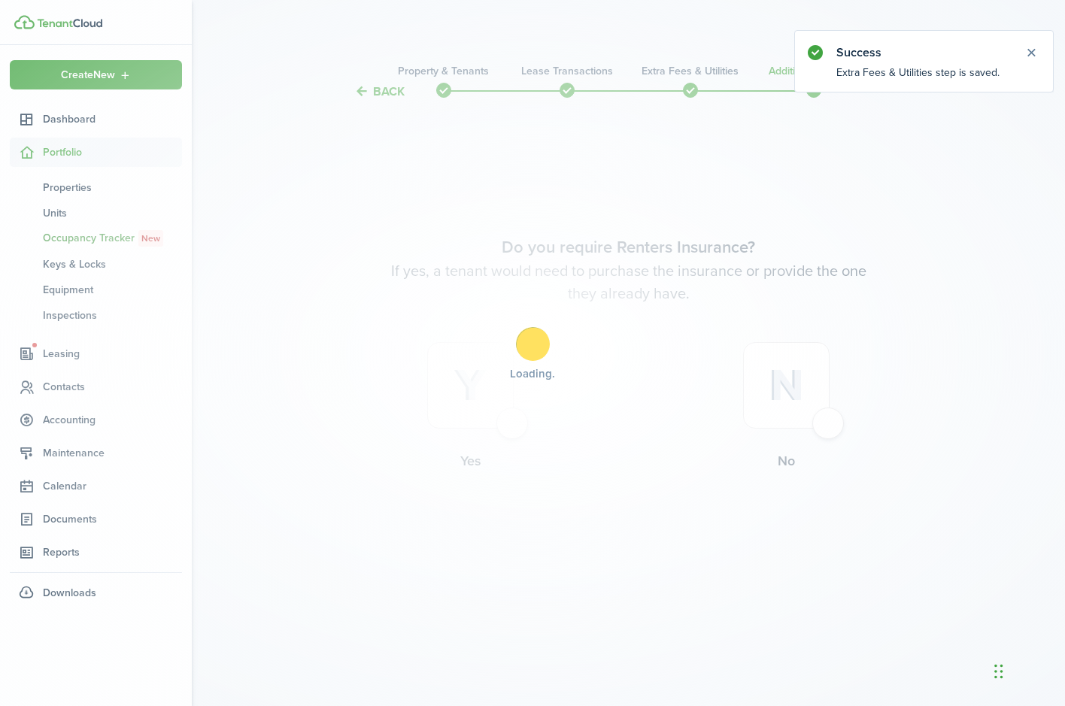
scroll to position [0, 0]
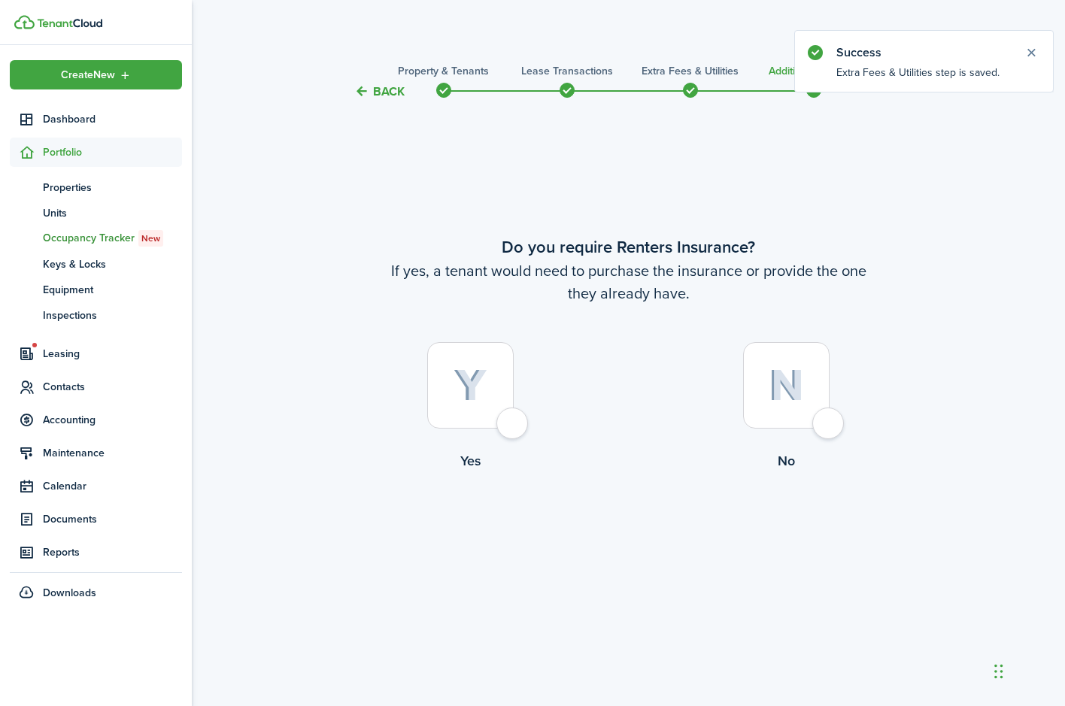
click at [829, 416] on div at bounding box center [786, 385] width 86 height 86
radio input "true"
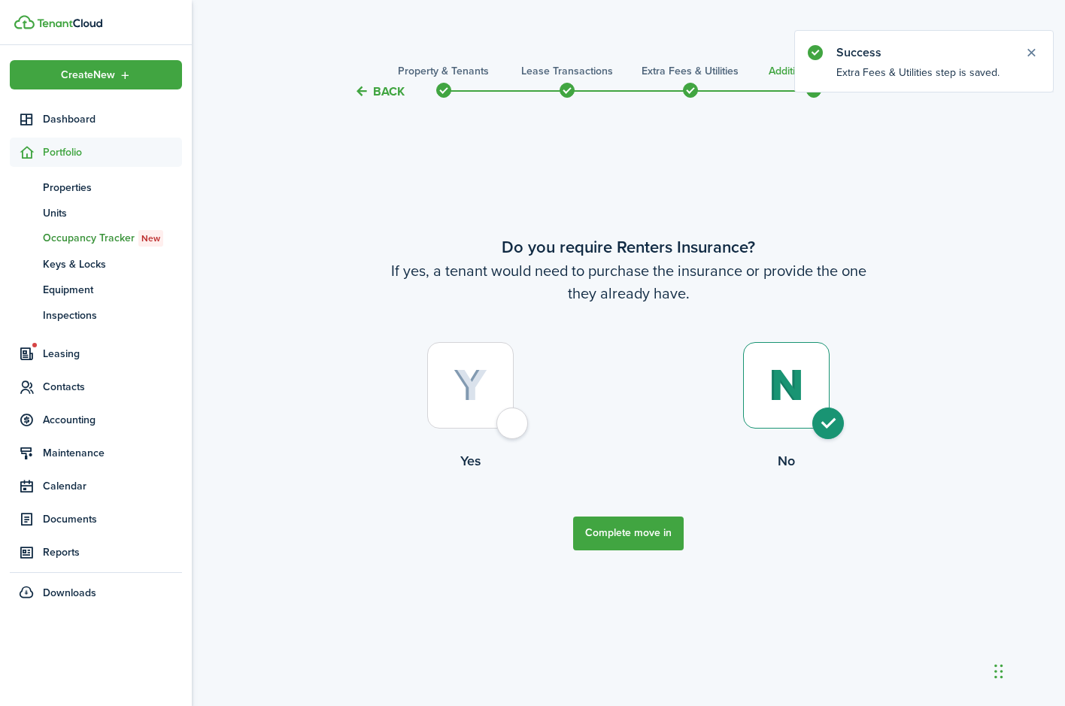
click at [638, 530] on button "Complete move in" at bounding box center [628, 534] width 111 height 34
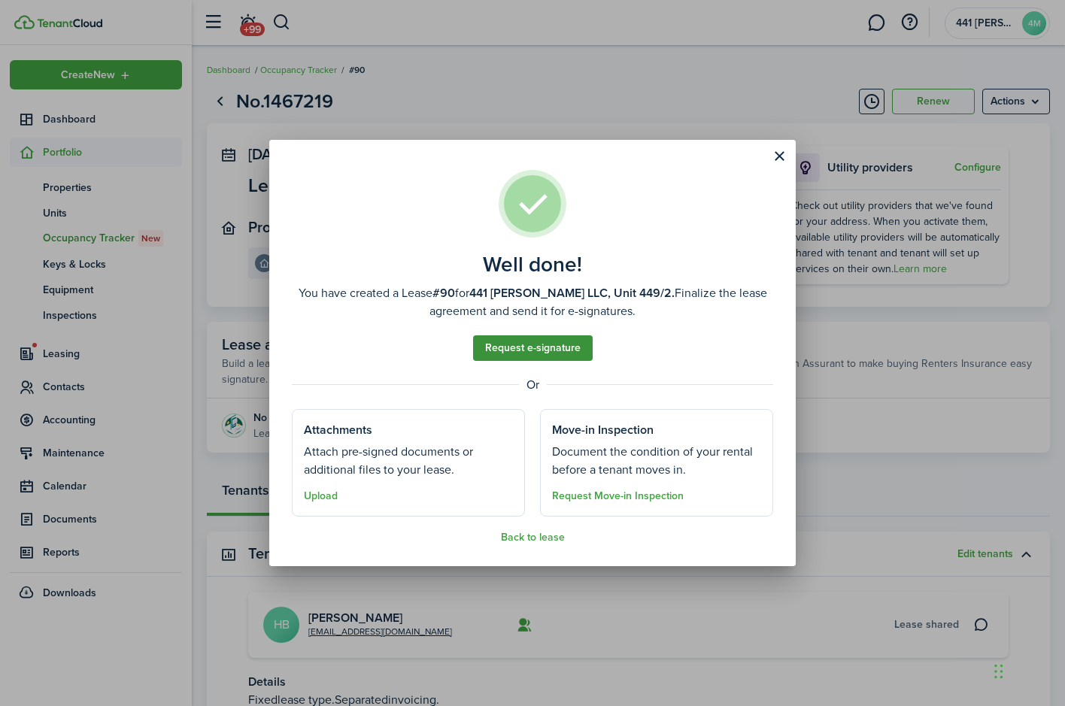
click at [545, 342] on link "Request e-signature" at bounding box center [533, 348] width 120 height 26
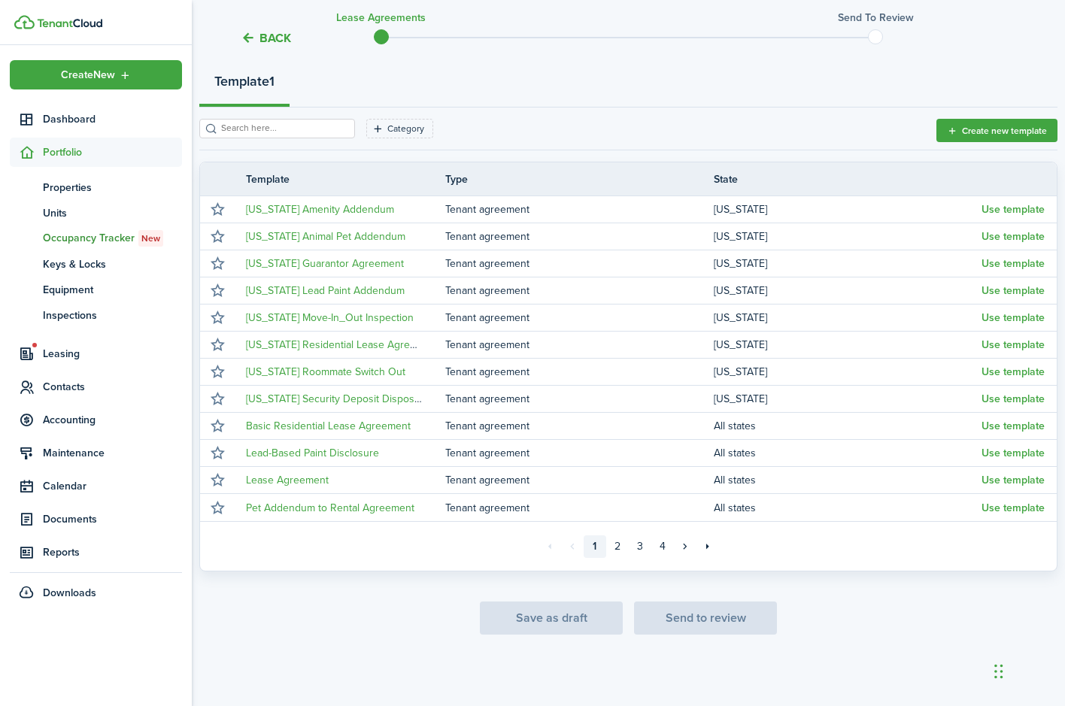
scroll to position [180, 0]
click at [619, 542] on link "2" at bounding box center [617, 546] width 23 height 23
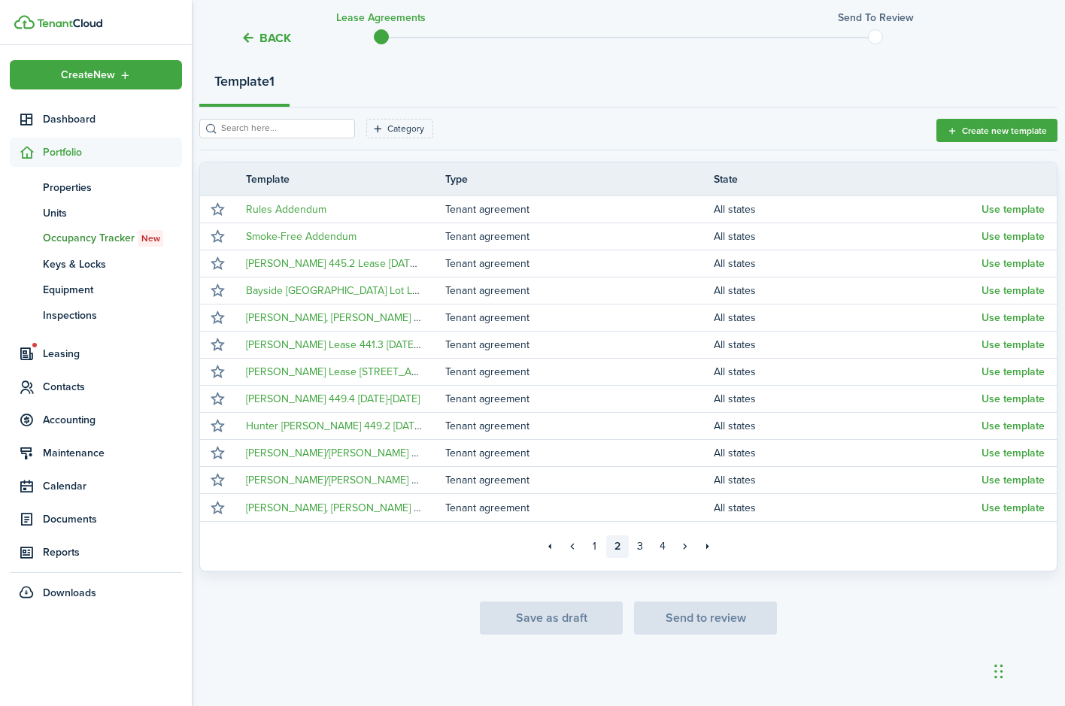
scroll to position [180, 0]
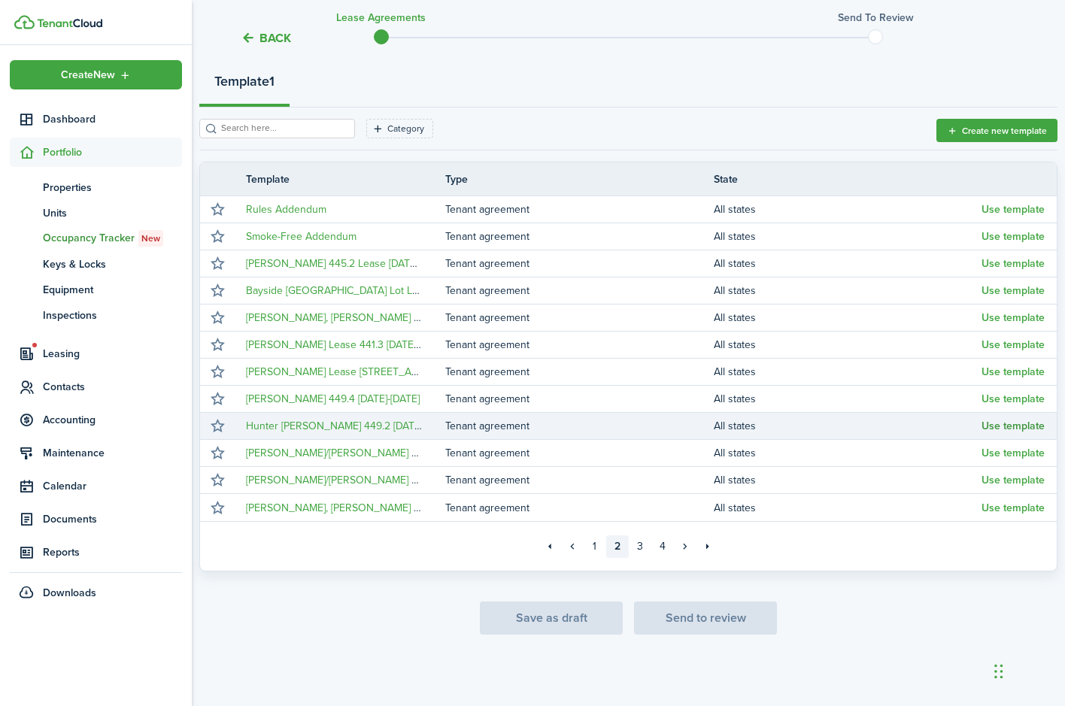
click at [999, 424] on button "Use template" at bounding box center [1012, 426] width 63 height 12
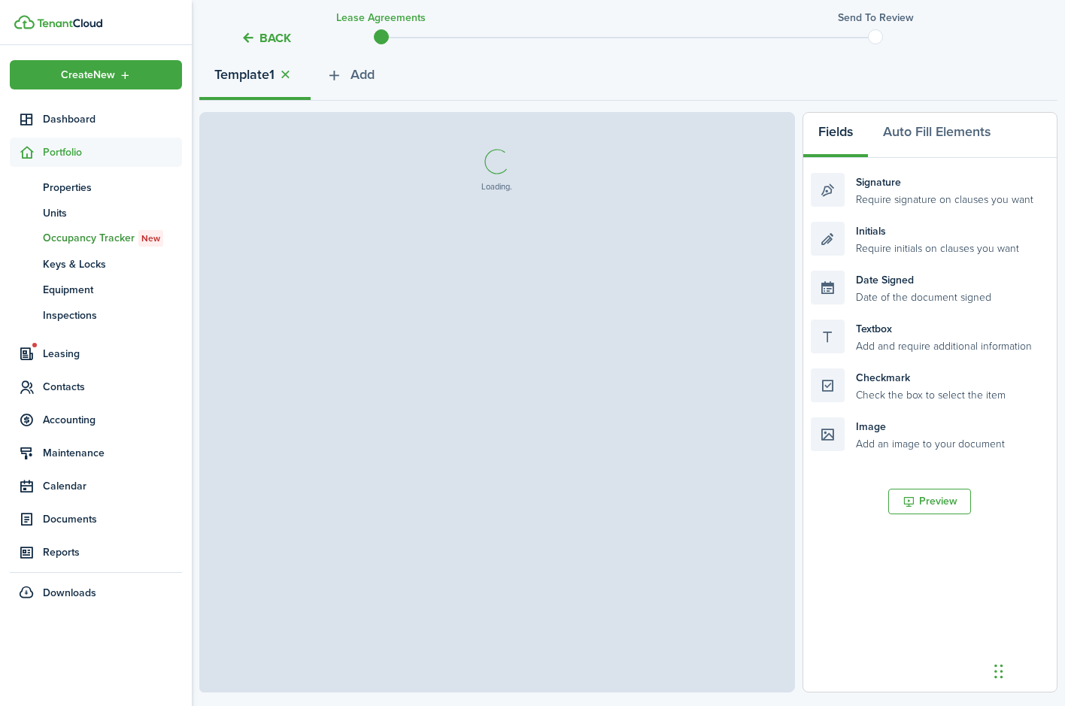
select select "fit"
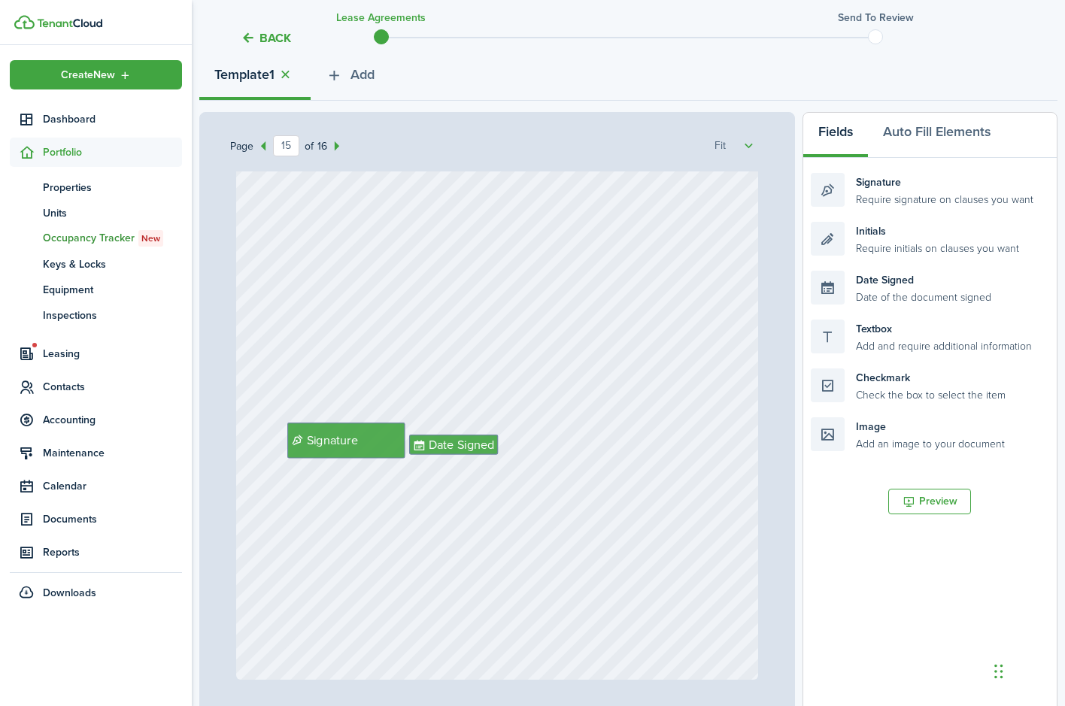
scroll to position [10170, 0]
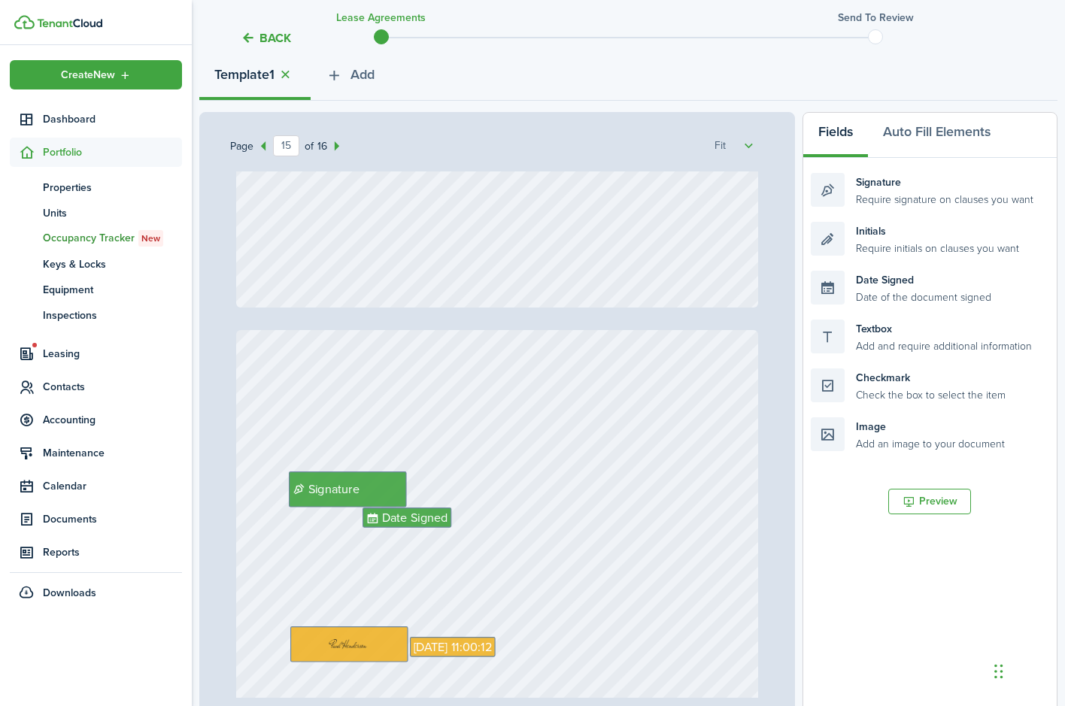
type input "16"
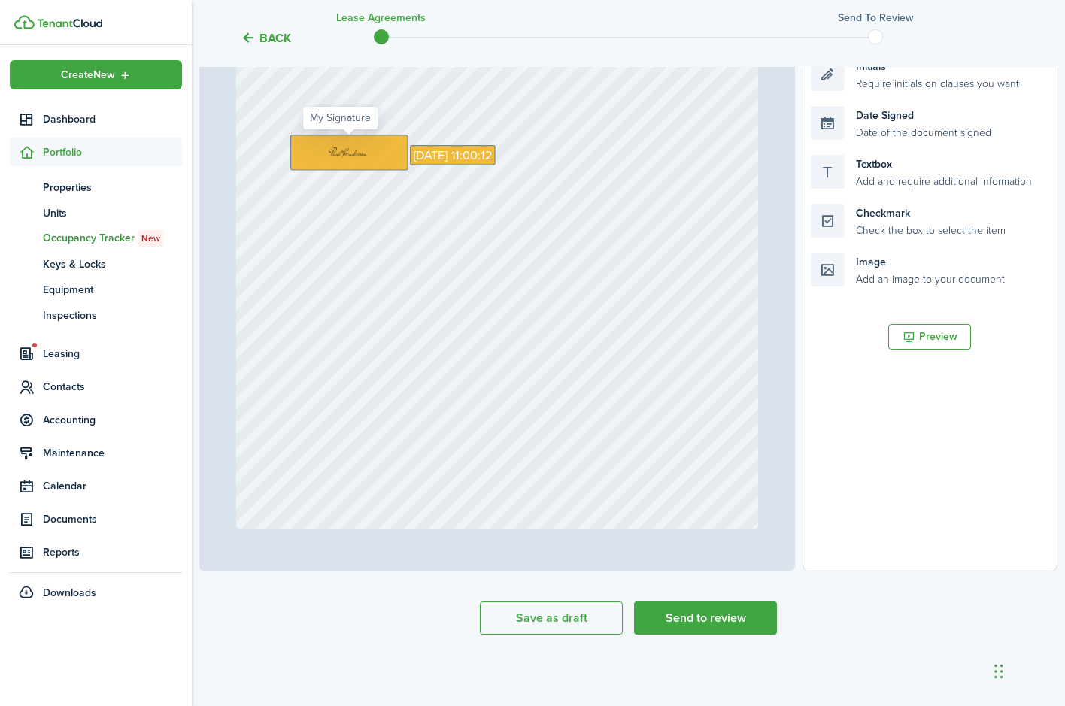
scroll to position [349, 0]
click at [678, 614] on button "Send to review" at bounding box center [705, 618] width 143 height 33
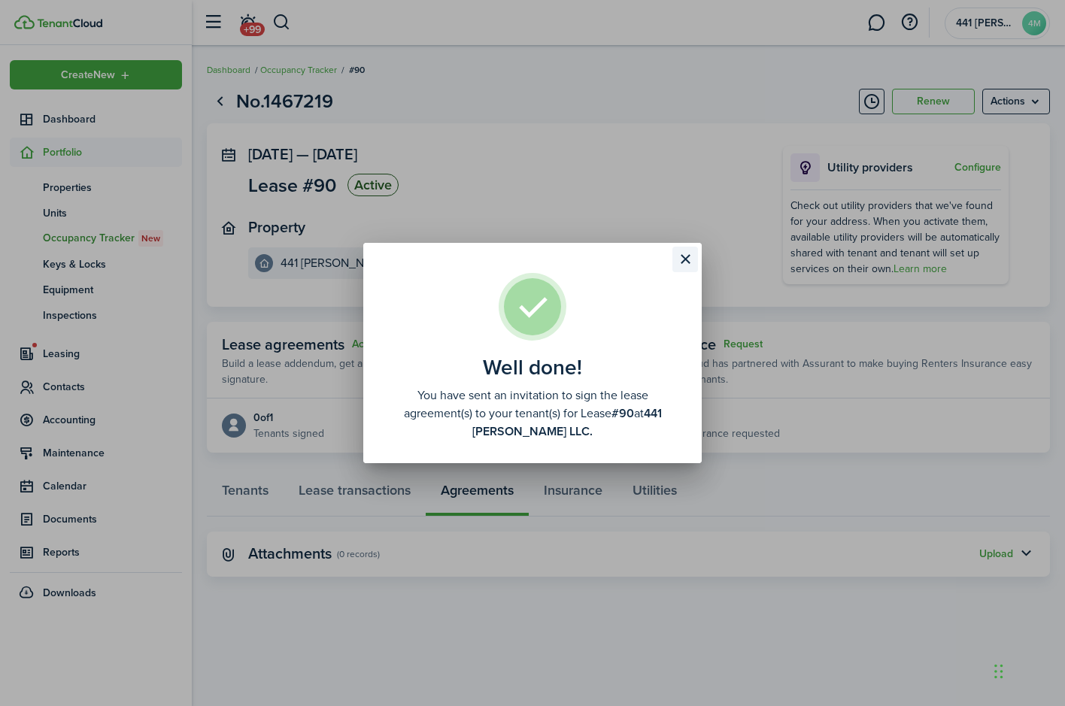
click at [685, 257] on button "Close modal" at bounding box center [685, 260] width 26 height 26
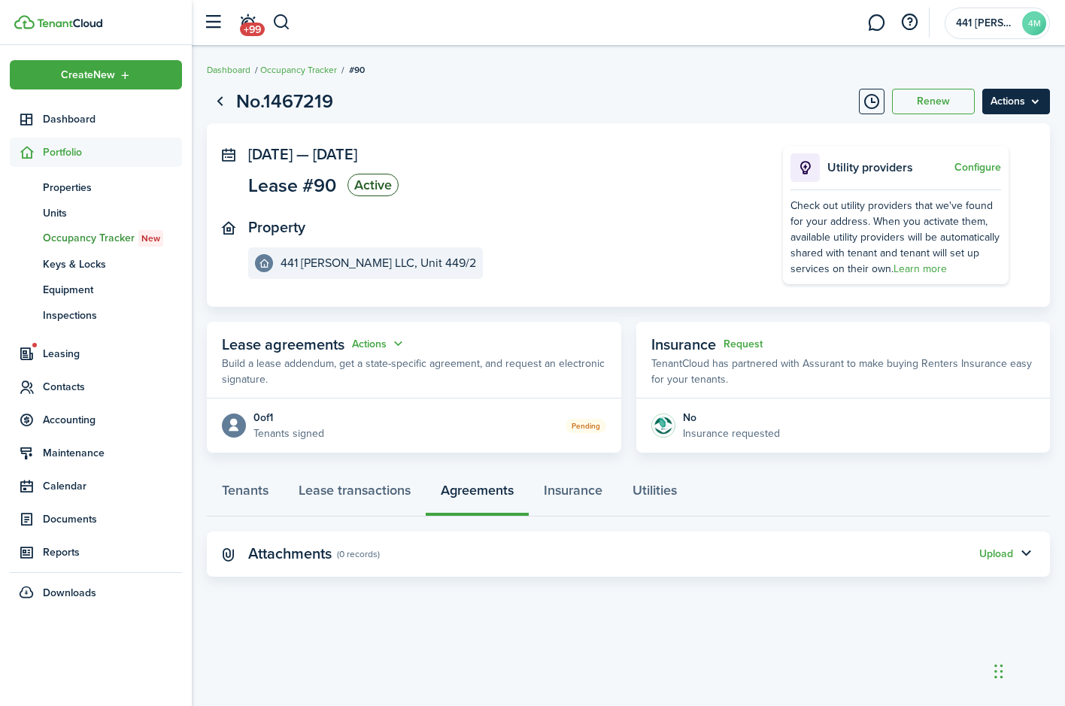
click at [995, 111] on menu-btn "Actions" at bounding box center [1016, 102] width 68 height 26
click at [760, 113] on page-view-header "No.1467219 Renew Actions" at bounding box center [628, 101] width 843 height 29
click at [348, 517] on link "Lease transactions" at bounding box center [355, 494] width 142 height 45
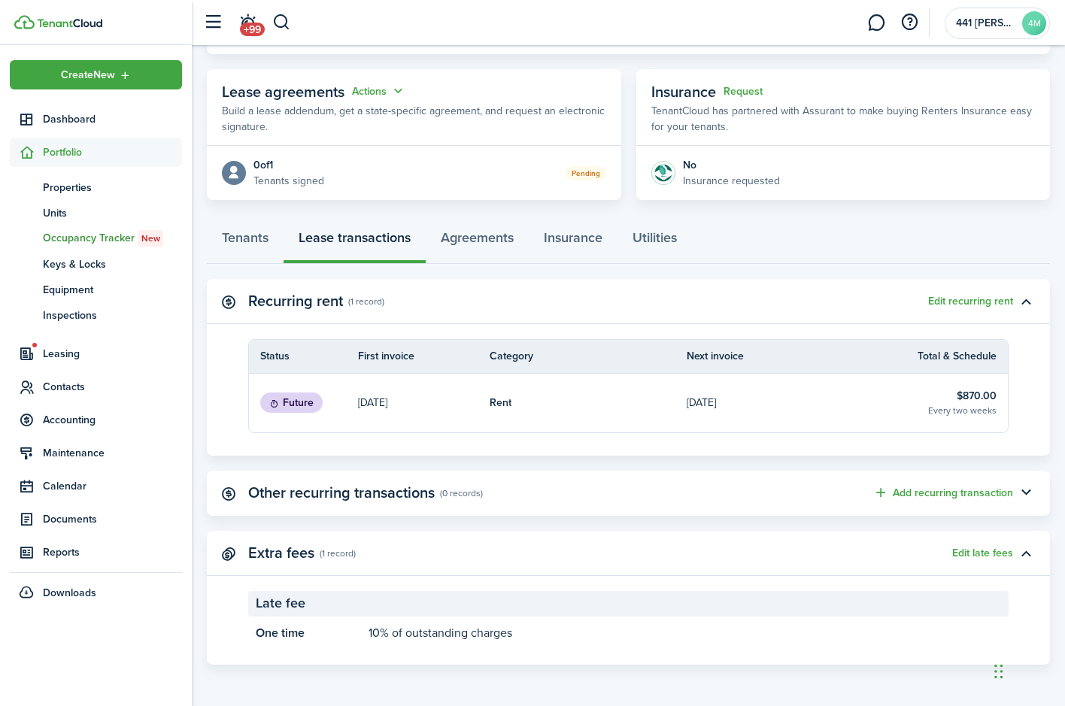
scroll to position [342, 0]
click at [905, 490] on button "Add recurring transaction" at bounding box center [943, 492] width 140 height 17
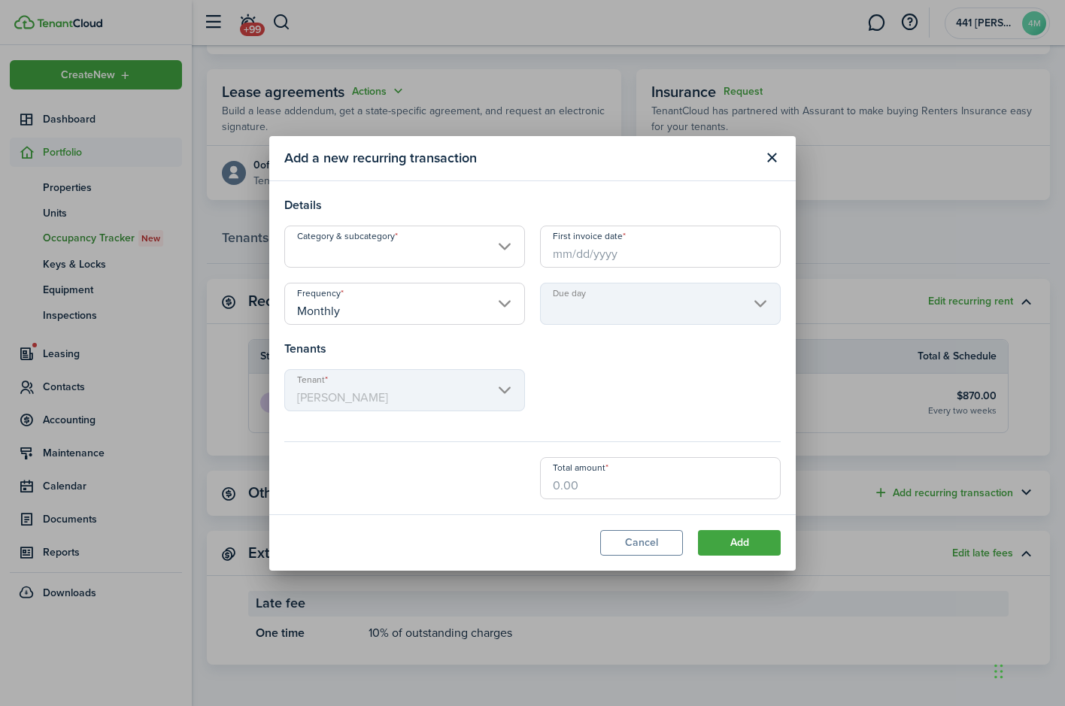
click at [503, 235] on input "Category & subcategory" at bounding box center [404, 247] width 241 height 42
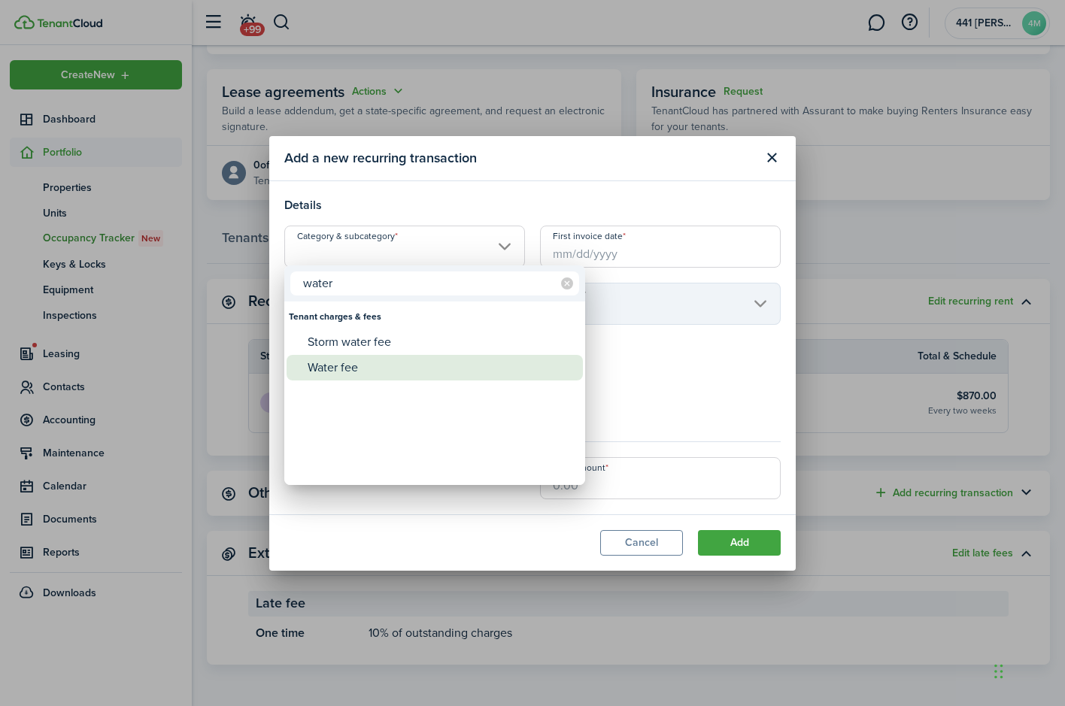
type input "water"
click at [337, 371] on div "Water fee" at bounding box center [441, 368] width 266 height 26
type input "Tenant charges & fees / Water fee"
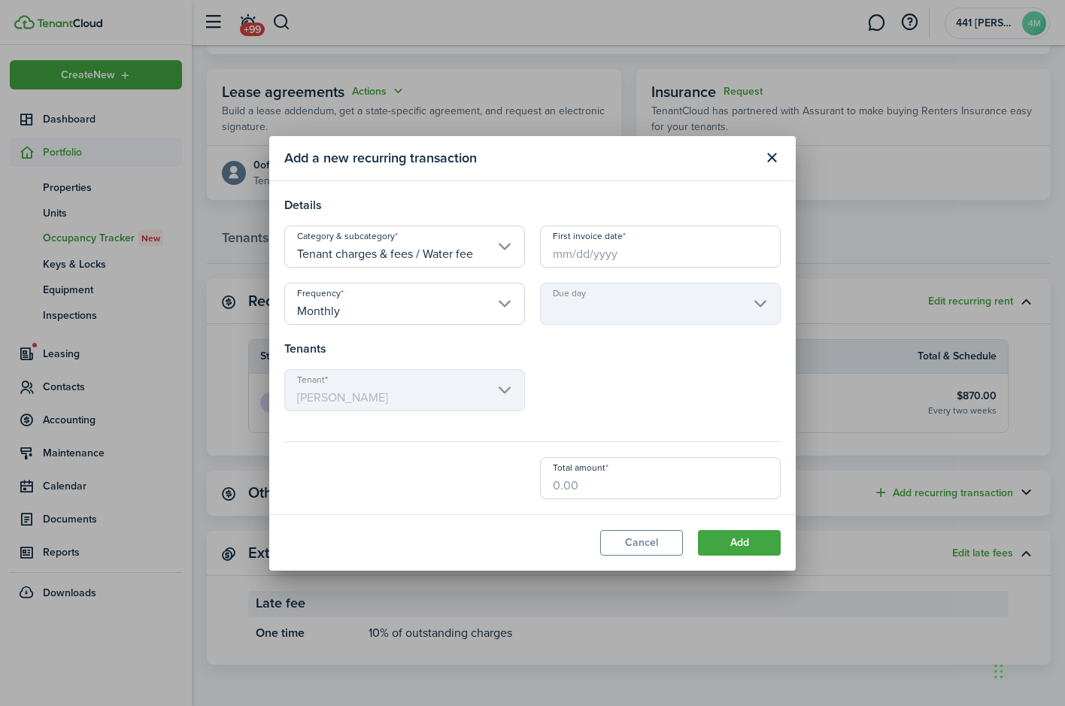
click at [605, 250] on input "First invoice date" at bounding box center [660, 247] width 241 height 42
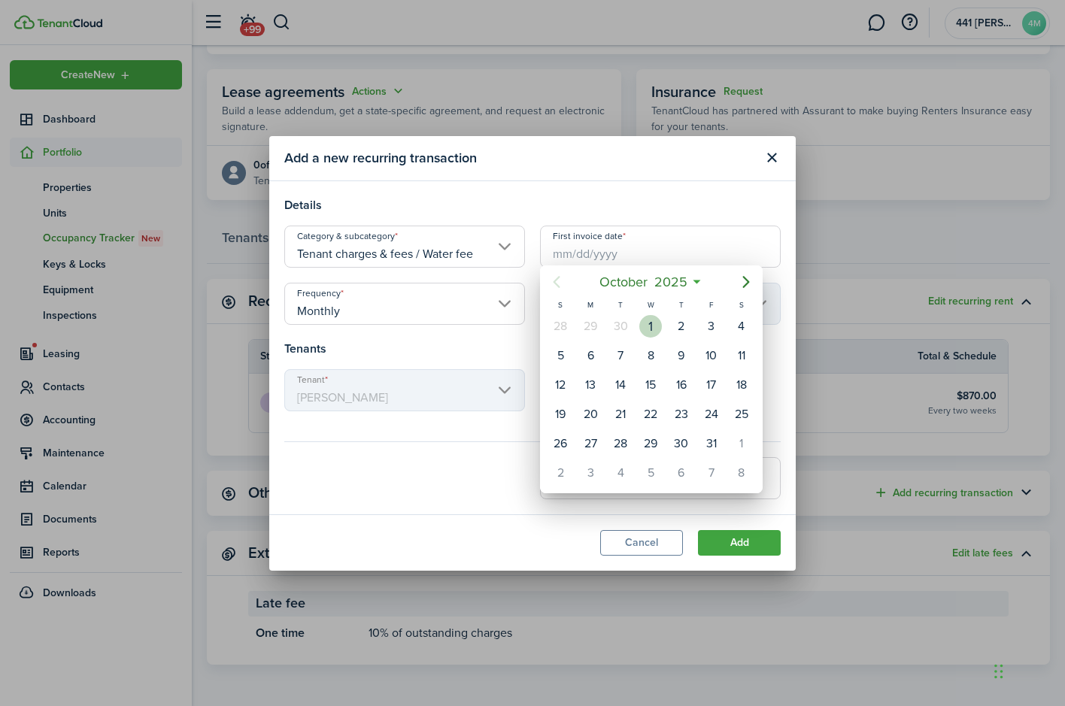
click at [654, 338] on div "1" at bounding box center [650, 326] width 23 height 23
type input "[DATE]"
type input "1st"
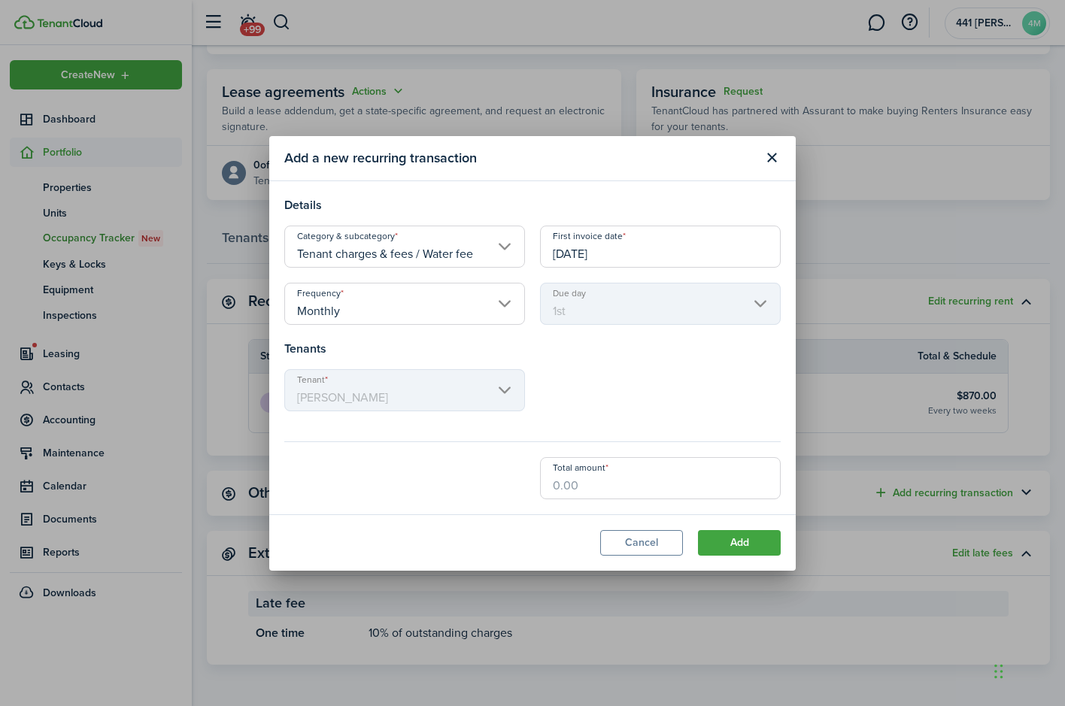
click at [581, 499] on input "Total amount" at bounding box center [660, 478] width 241 height 42
type input "$48.00"
click at [731, 550] on button "Add" at bounding box center [739, 543] width 83 height 26
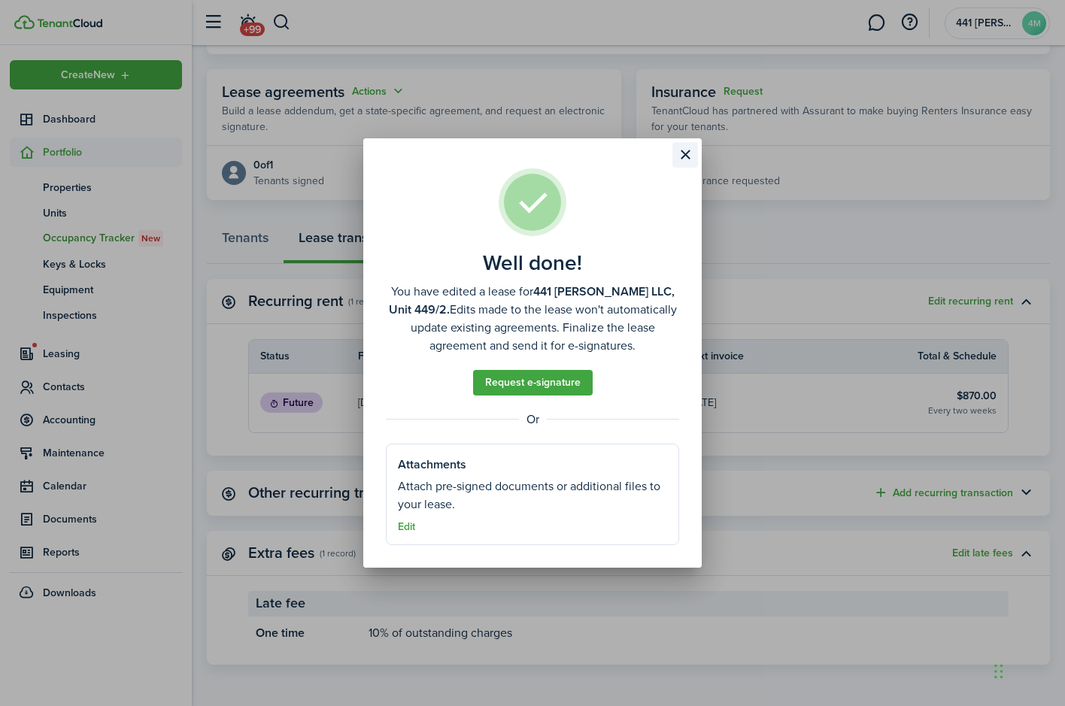
click at [685, 142] on button "Close modal" at bounding box center [685, 155] width 26 height 26
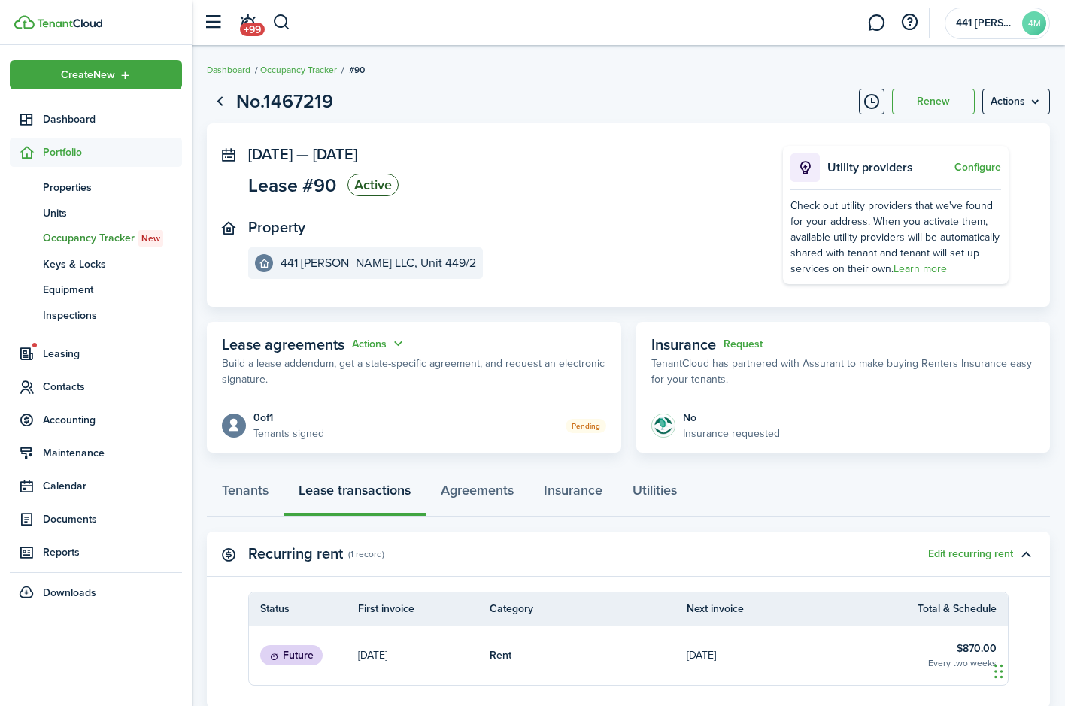
scroll to position [0, 0]
